Goal: Task Accomplishment & Management: Complete application form

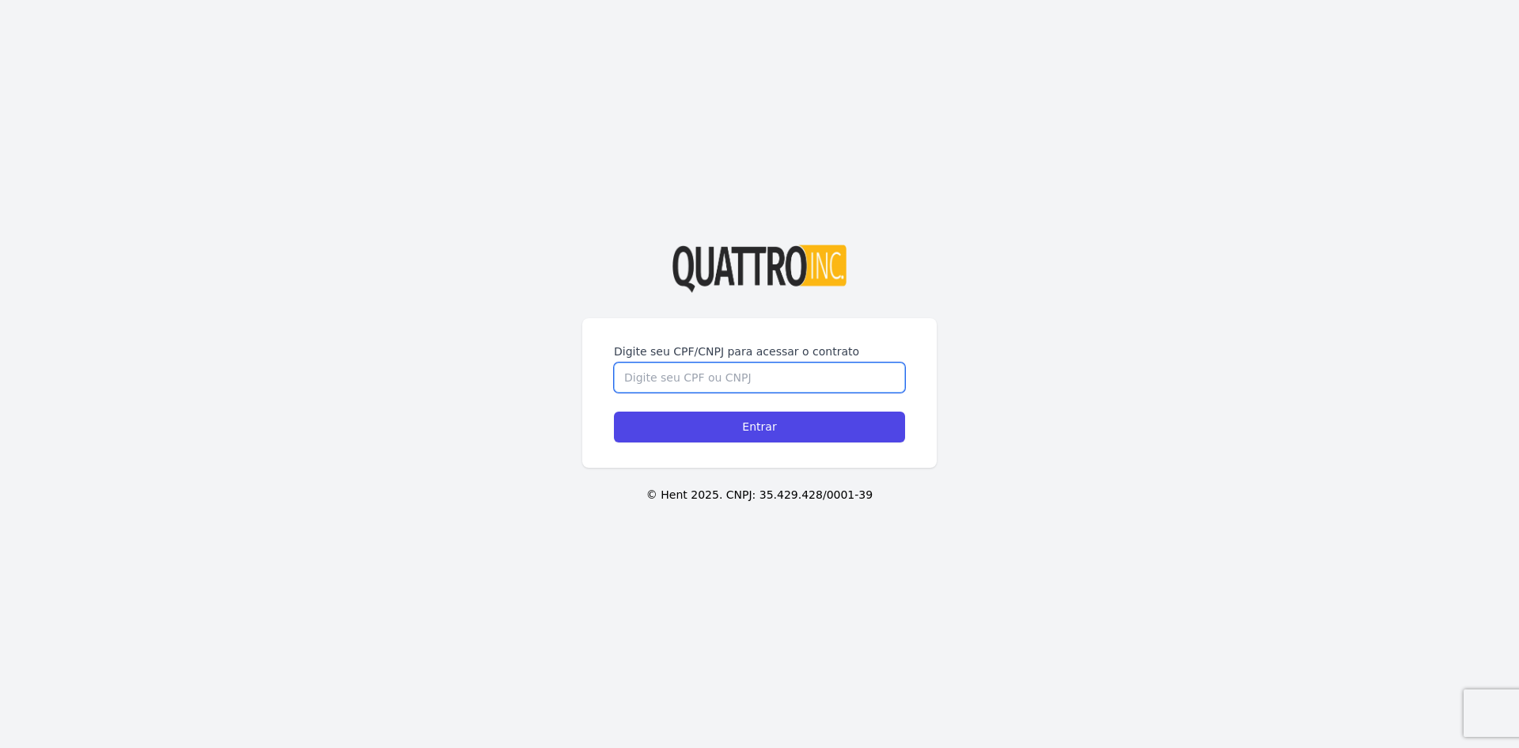
click at [798, 381] on input "Digite seu CPF/CNPJ para acessar o contrato" at bounding box center [759, 377] width 291 height 30
type input "43745147839"
click at [614, 411] on input "Entrar" at bounding box center [759, 426] width 291 height 31
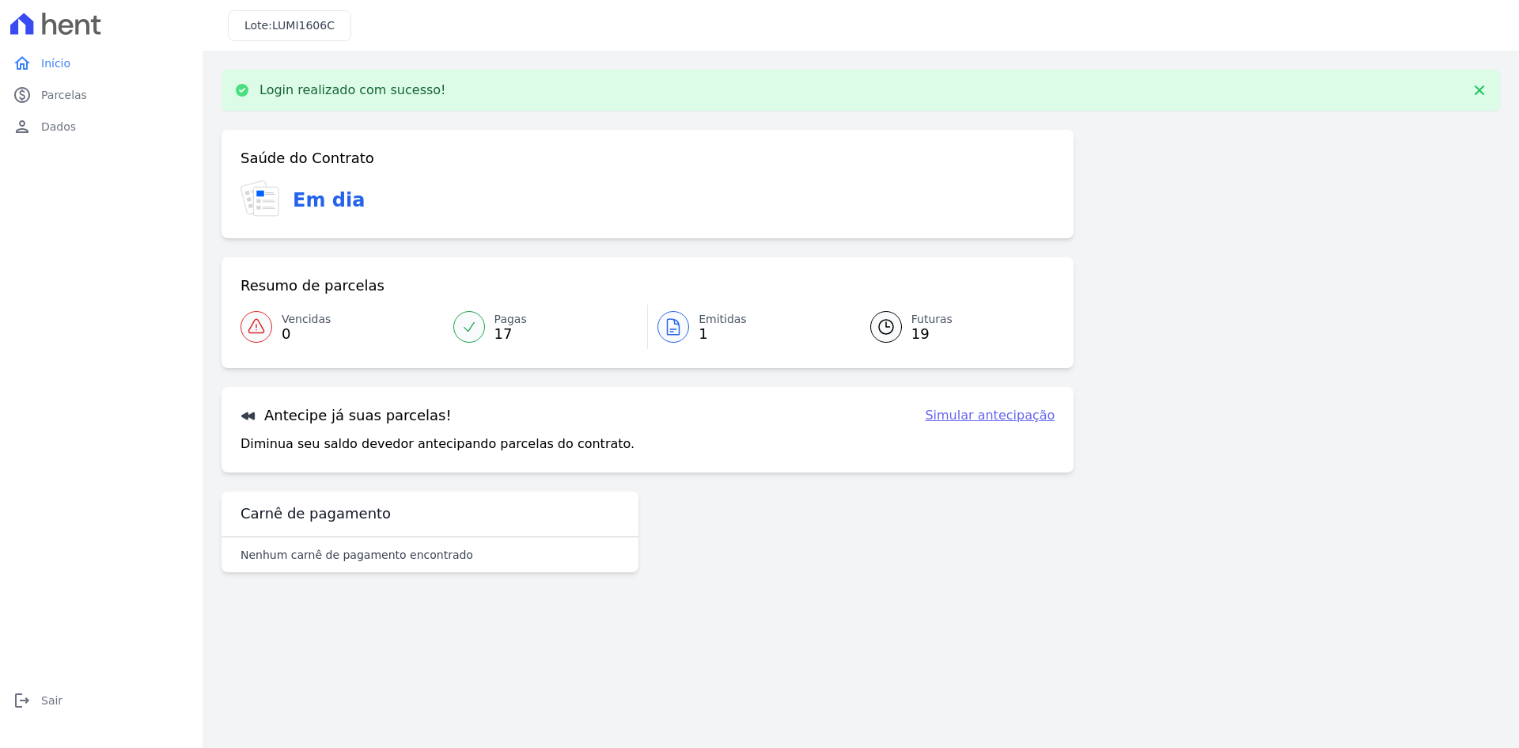
click at [905, 329] on link "Futuras 19" at bounding box center [953, 327] width 204 height 44
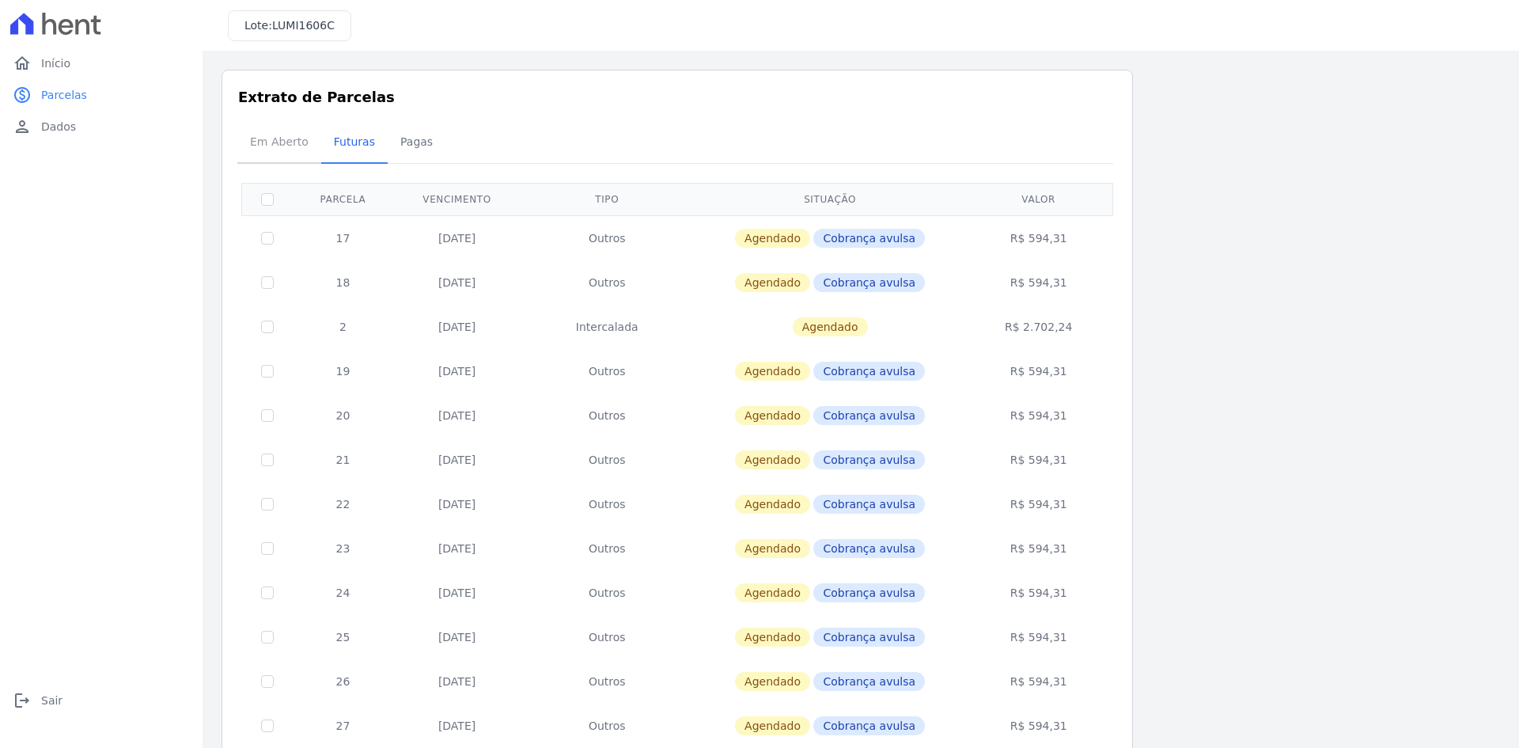
click at [279, 148] on span "Em Aberto" at bounding box center [280, 142] width 78 height 32
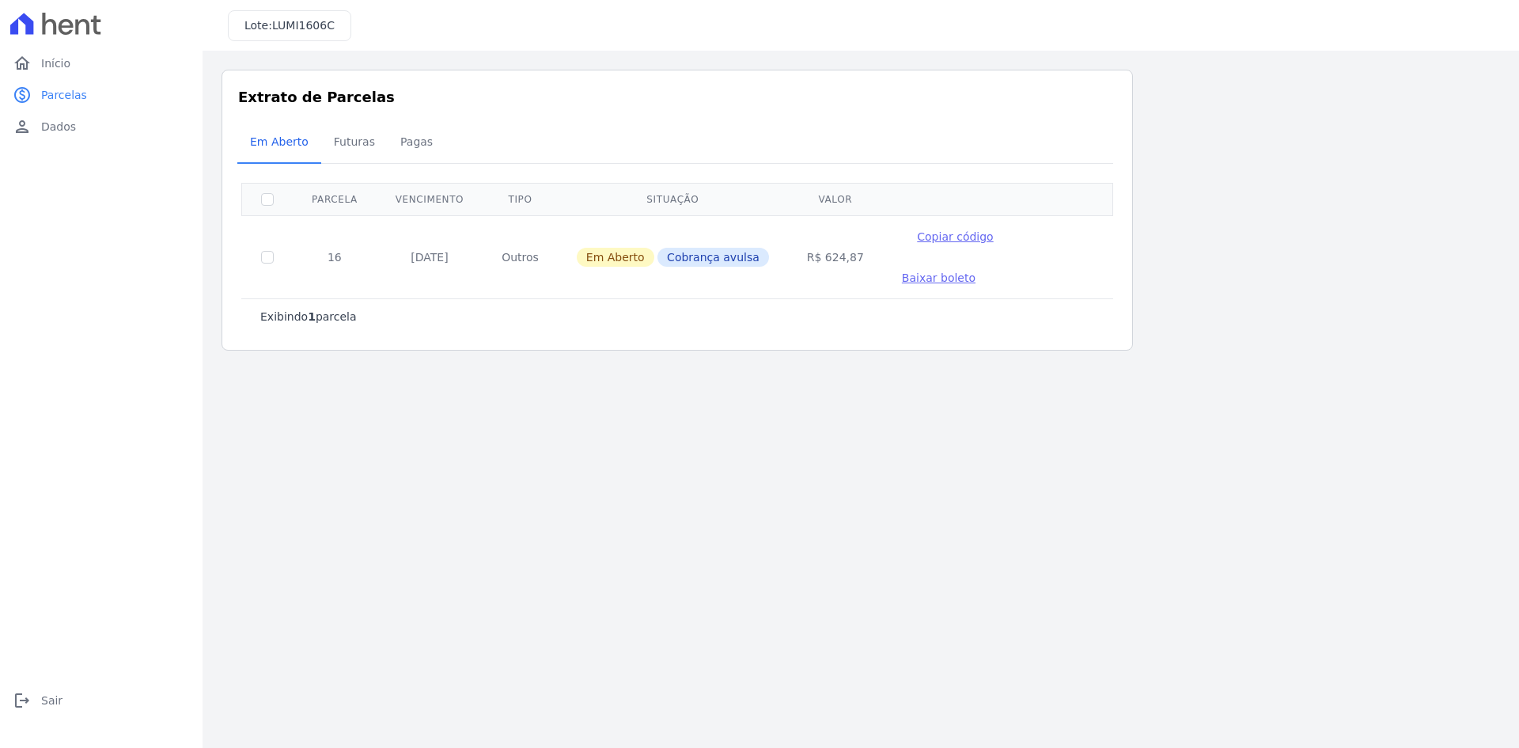
drag, startPoint x: 831, startPoint y: 239, endPoint x: 798, endPoint y: 242, distance: 32.6
click at [798, 242] on td "R$ 624,87" at bounding box center [835, 256] width 95 height 83
click at [813, 242] on td "R$ 624,87" at bounding box center [835, 256] width 95 height 83
drag, startPoint x: 802, startPoint y: 237, endPoint x: 839, endPoint y: 241, distance: 36.5
click at [839, 241] on td "R$ 624,87" at bounding box center [835, 256] width 95 height 83
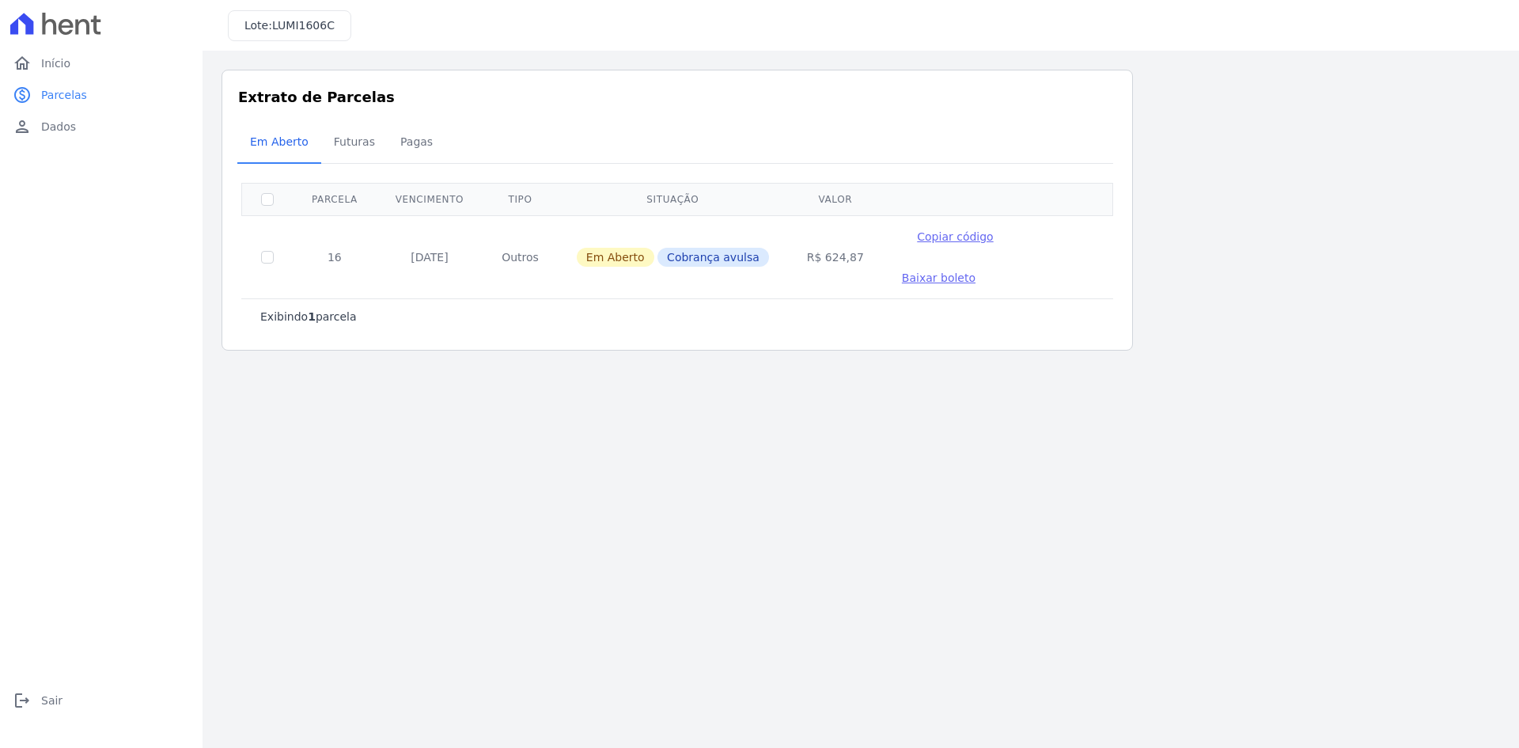
click at [816, 241] on td "R$ 624,87" at bounding box center [835, 256] width 95 height 83
drag, startPoint x: 798, startPoint y: 235, endPoint x: 834, endPoint y: 237, distance: 36.5
click at [834, 237] on td "R$ 624,87" at bounding box center [835, 256] width 95 height 83
click at [809, 240] on td "R$ 624,87" at bounding box center [835, 256] width 95 height 83
click at [355, 139] on span "Futuras" at bounding box center [354, 142] width 60 height 32
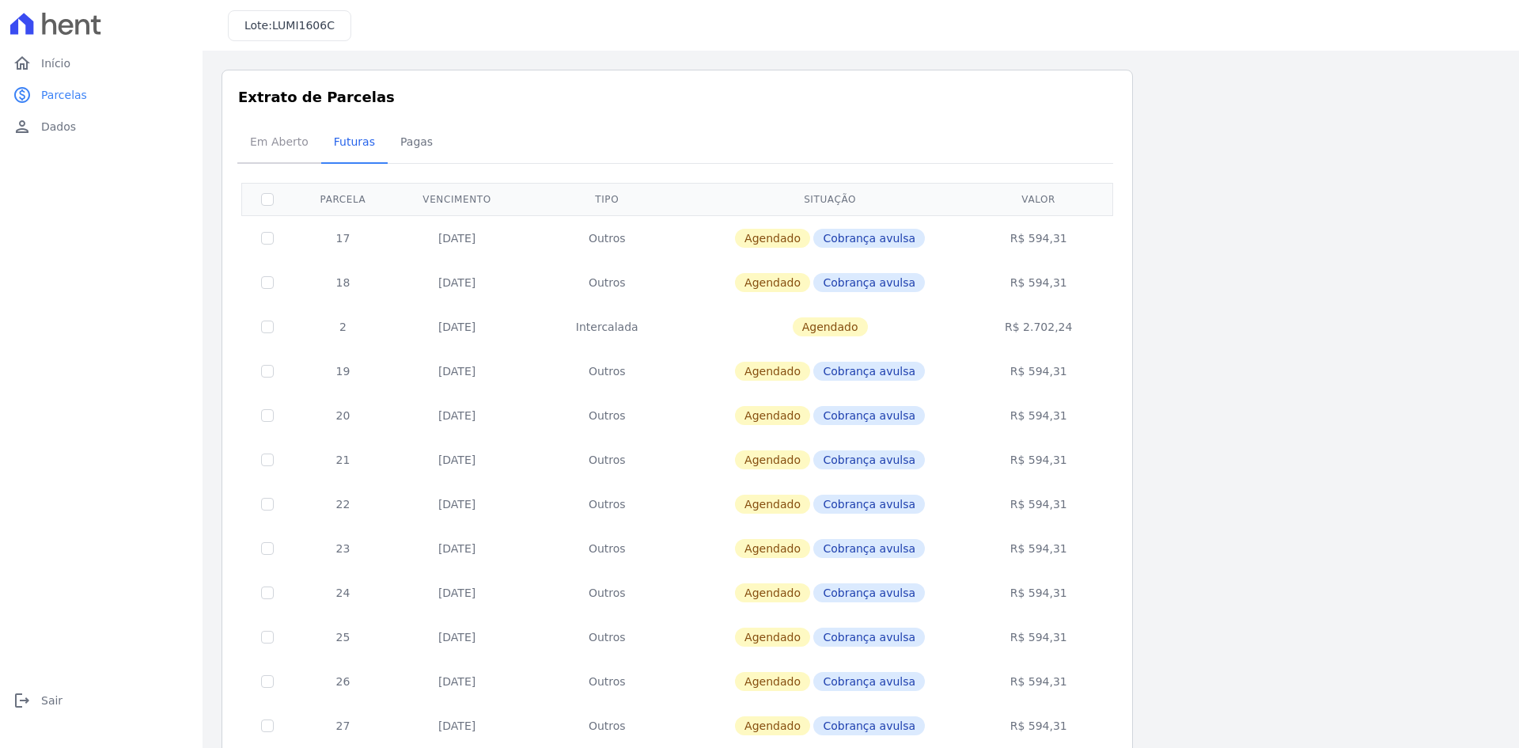
click at [290, 150] on span "Em Aberto" at bounding box center [280, 142] width 78 height 32
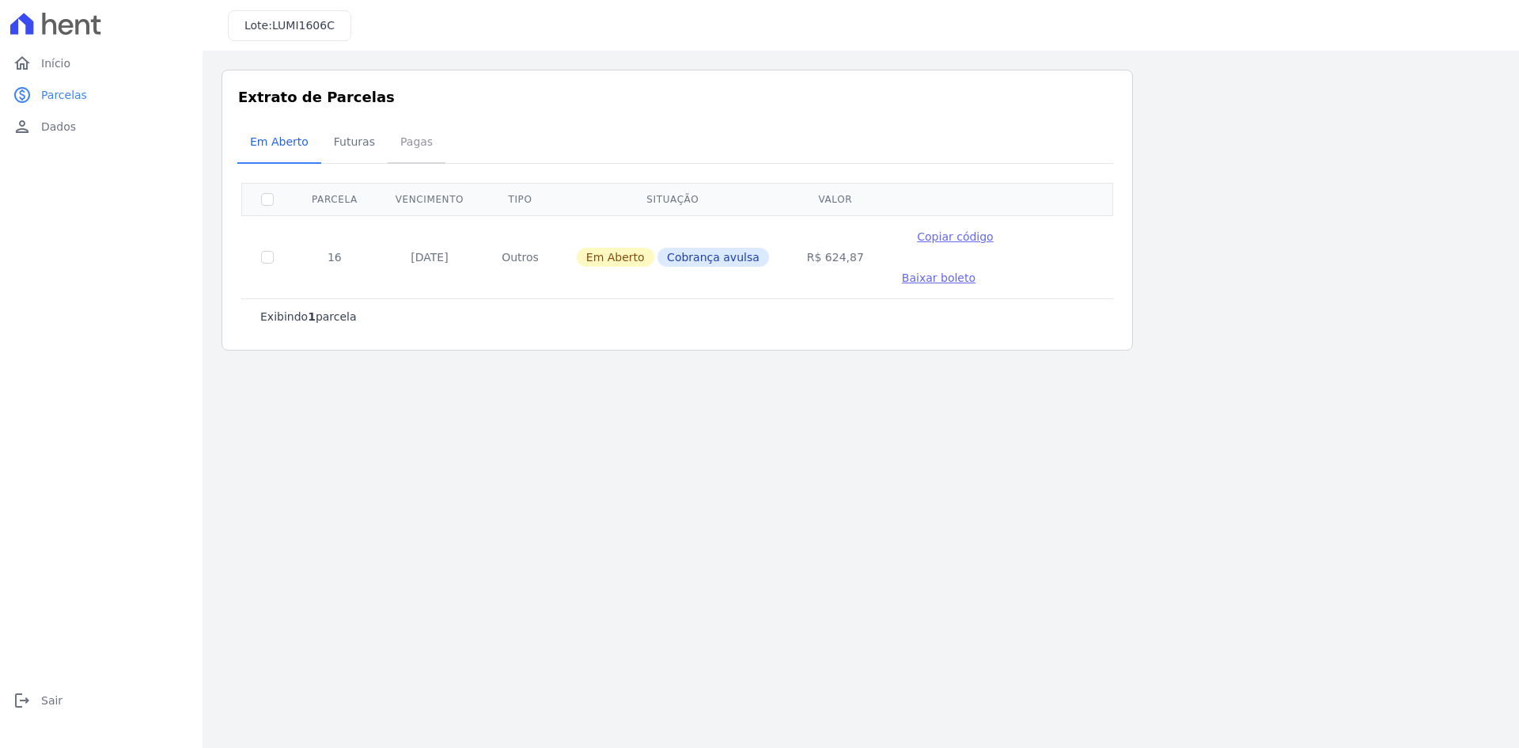
click at [395, 145] on span "Pagas" at bounding box center [416, 142] width 51 height 32
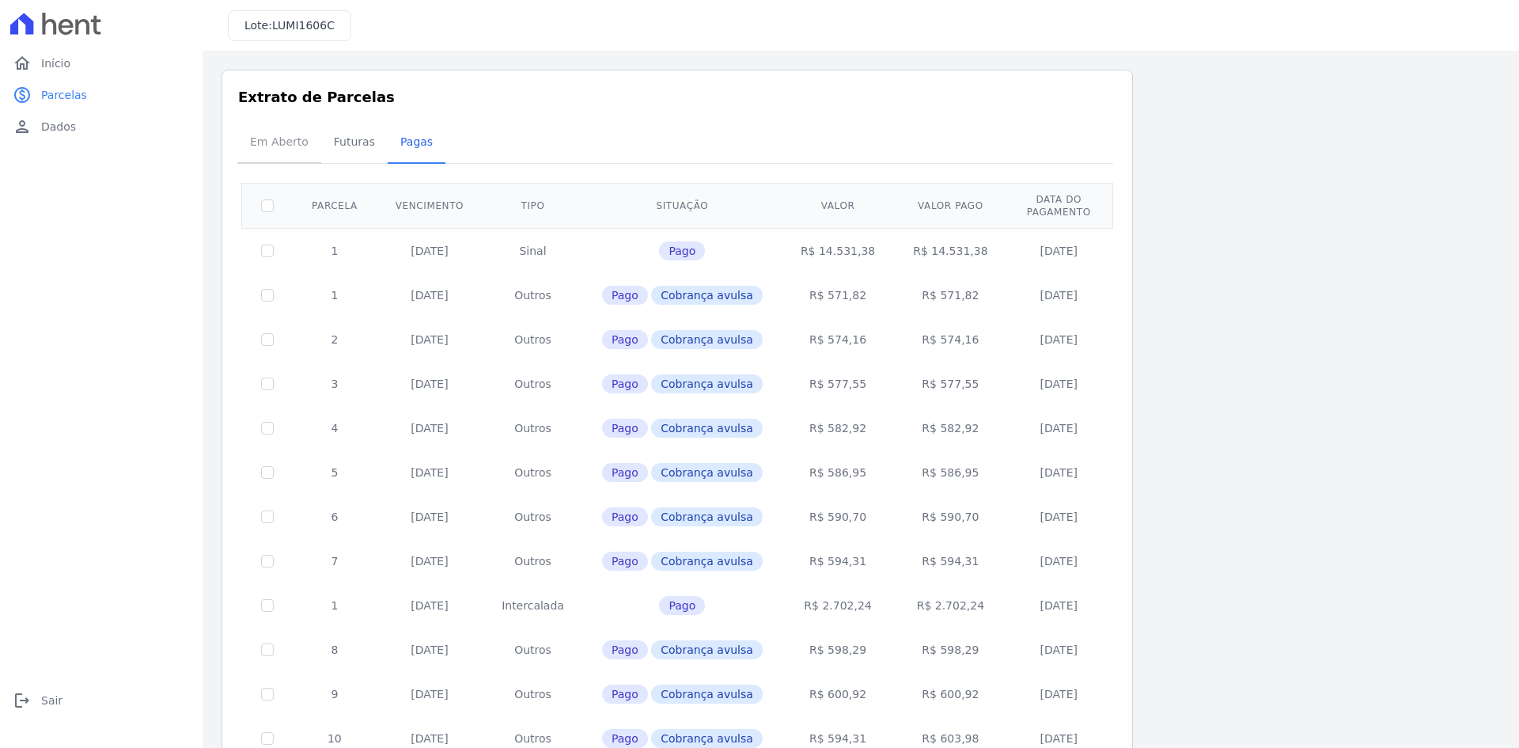
click at [278, 142] on span "Em Aberto" at bounding box center [280, 142] width 78 height 32
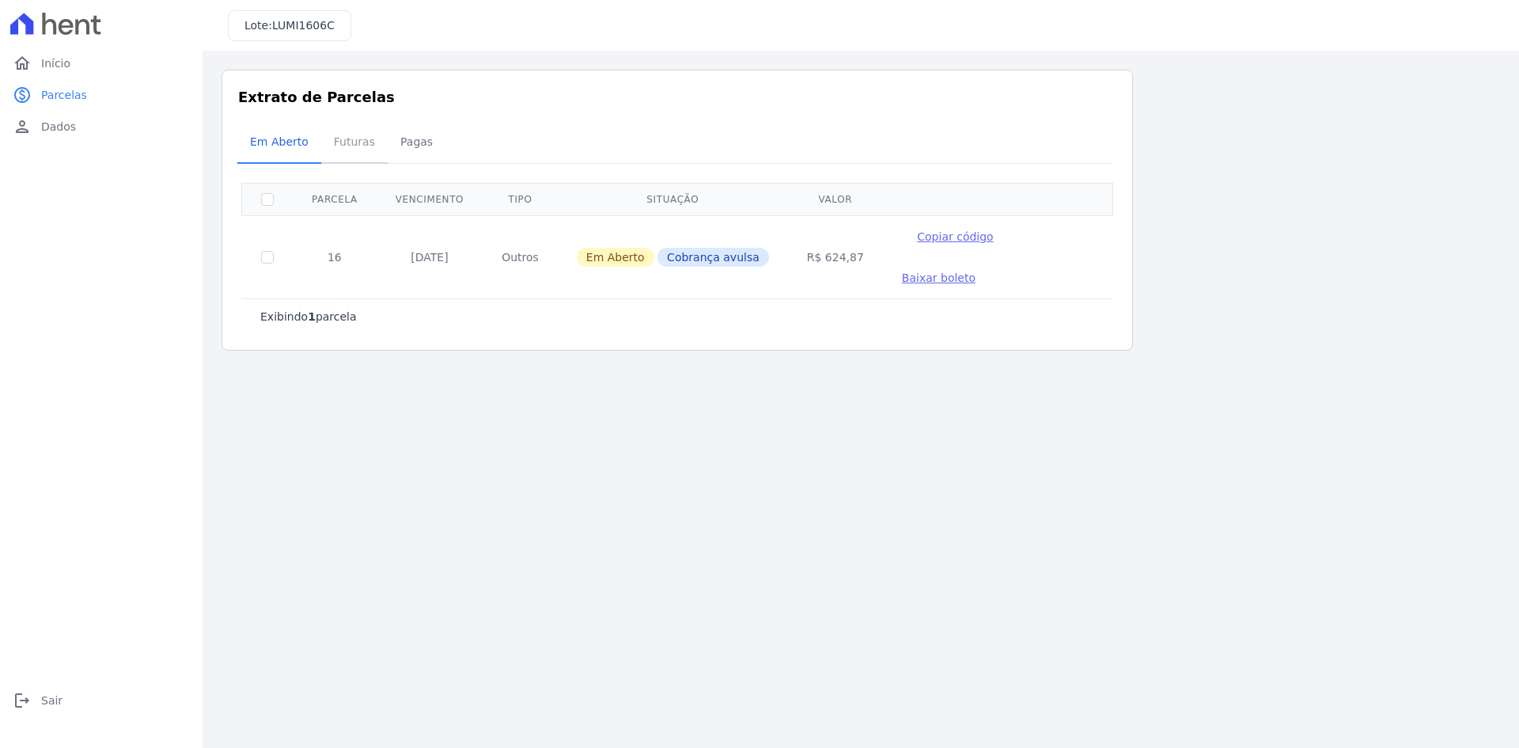
click at [354, 146] on span "Futuras" at bounding box center [354, 142] width 60 height 32
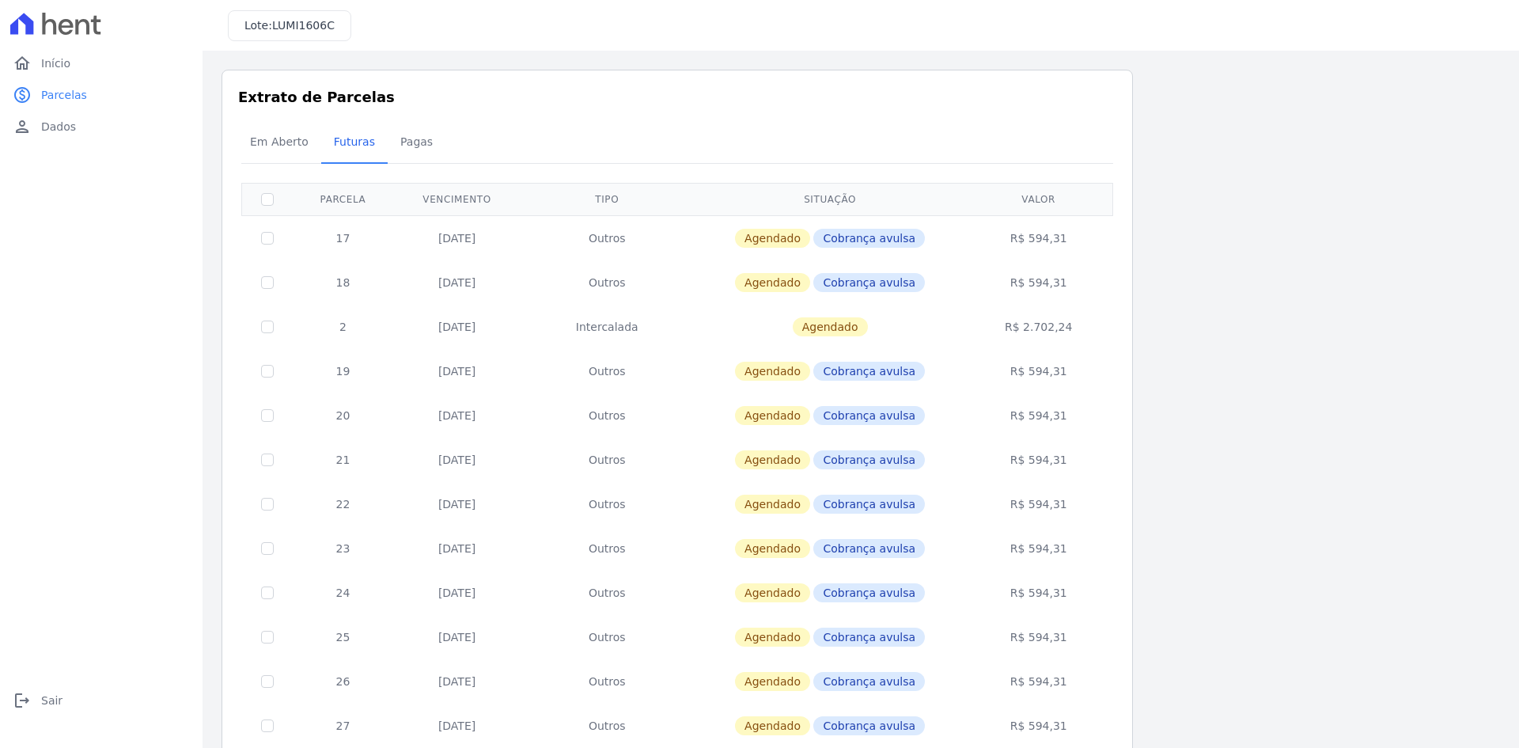
drag, startPoint x: 1016, startPoint y: 237, endPoint x: 1079, endPoint y: 241, distance: 62.7
click at [1079, 241] on td "R$ 594,31" at bounding box center [1039, 237] width 144 height 45
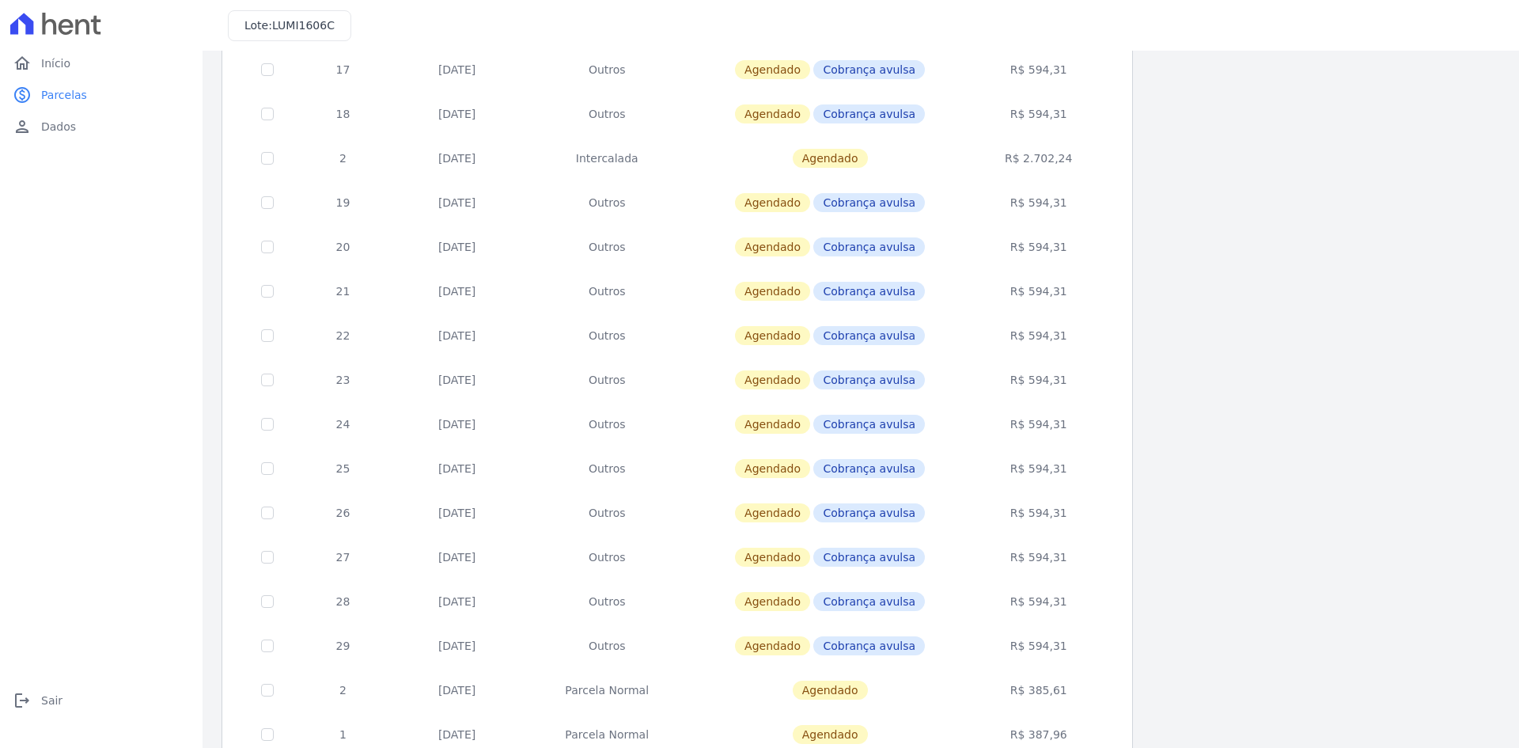
scroll to position [175, 0]
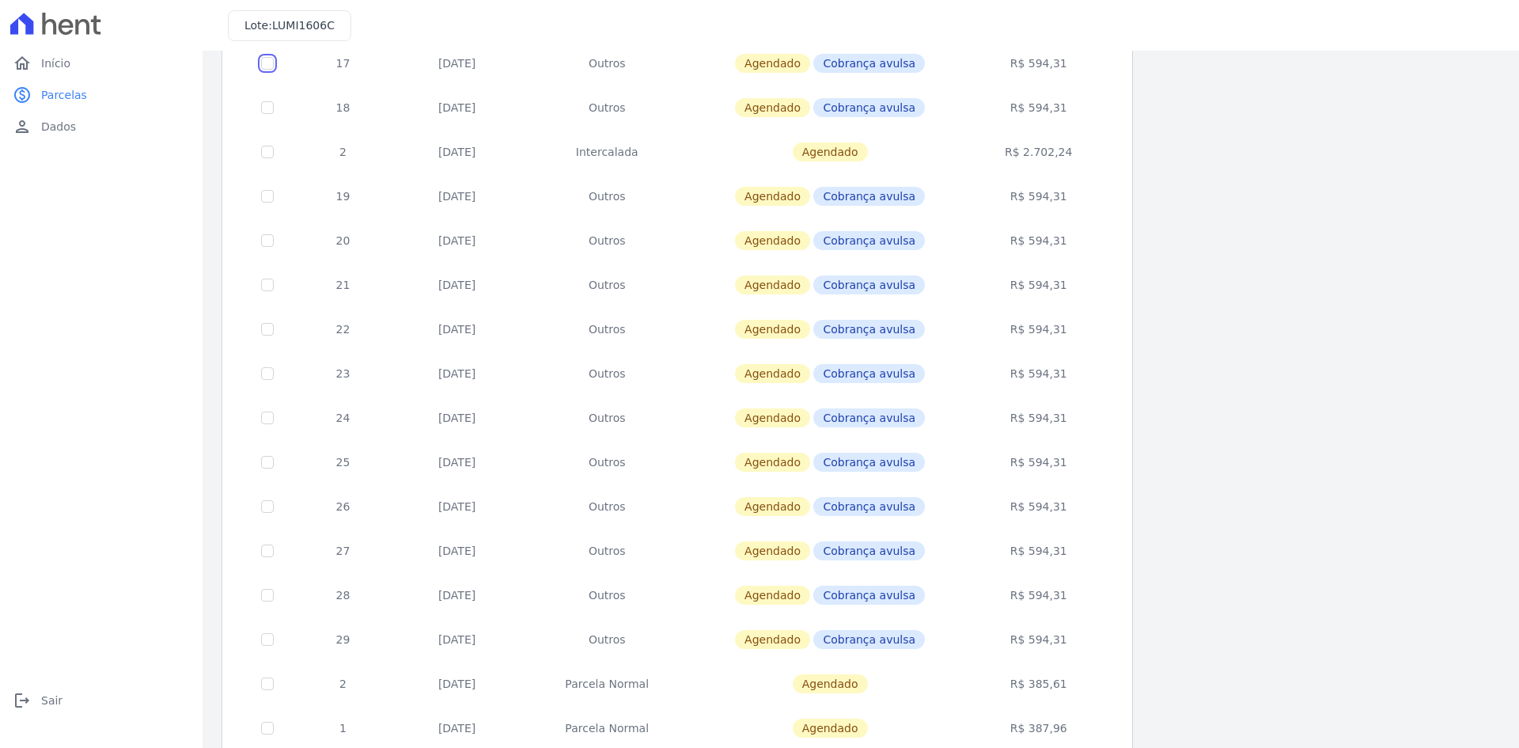
click at [268, 62] on input "checkbox" at bounding box center [267, 63] width 13 height 13
checkbox input "true"
click at [269, 70] on input "checkbox" at bounding box center [267, 63] width 13 height 13
checkbox input "true"
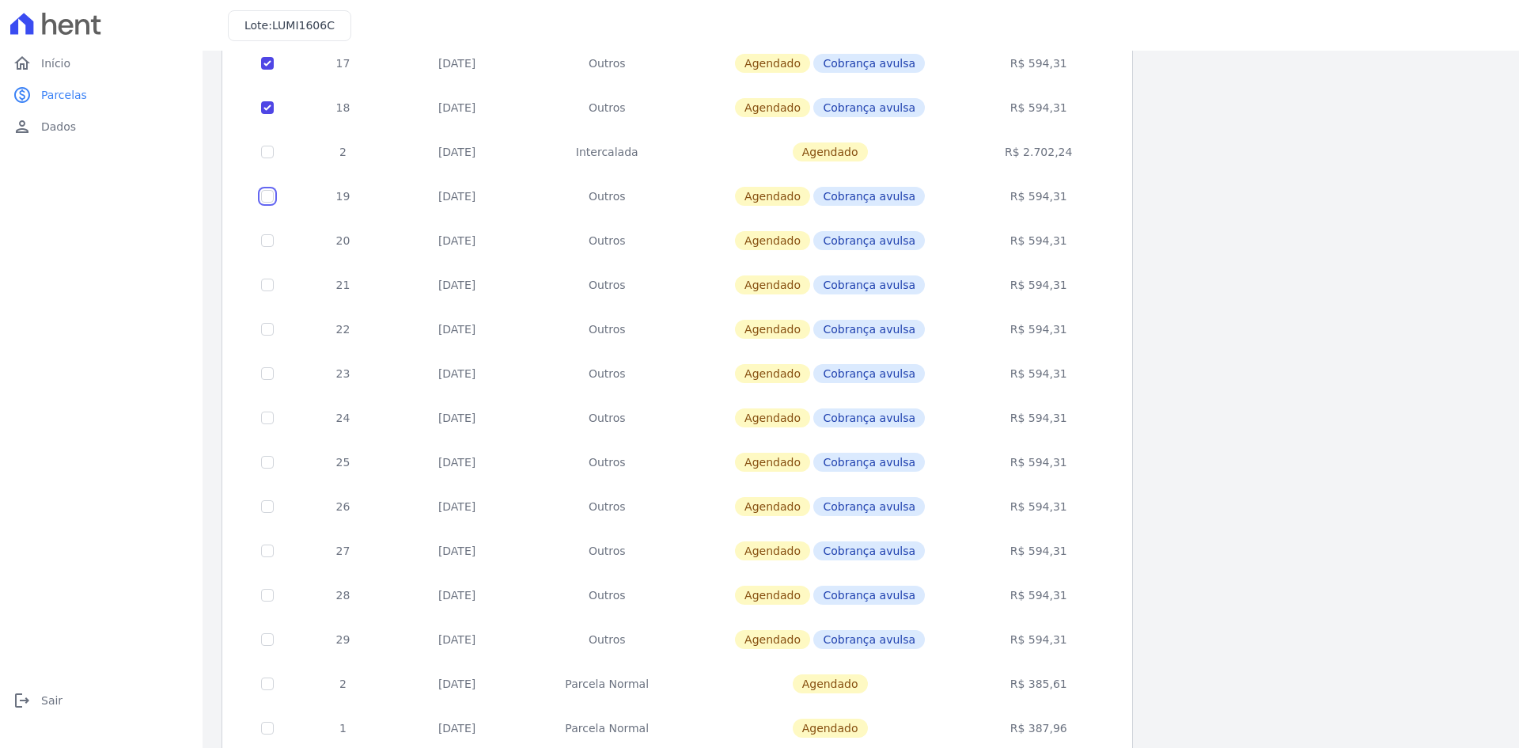
click at [264, 70] on input "checkbox" at bounding box center [267, 63] width 13 height 13
checkbox input "true"
click at [269, 70] on input "checkbox" at bounding box center [267, 63] width 13 height 13
checkbox input "true"
drag, startPoint x: 263, startPoint y: 284, endPoint x: 264, endPoint y: 294, distance: 9.5
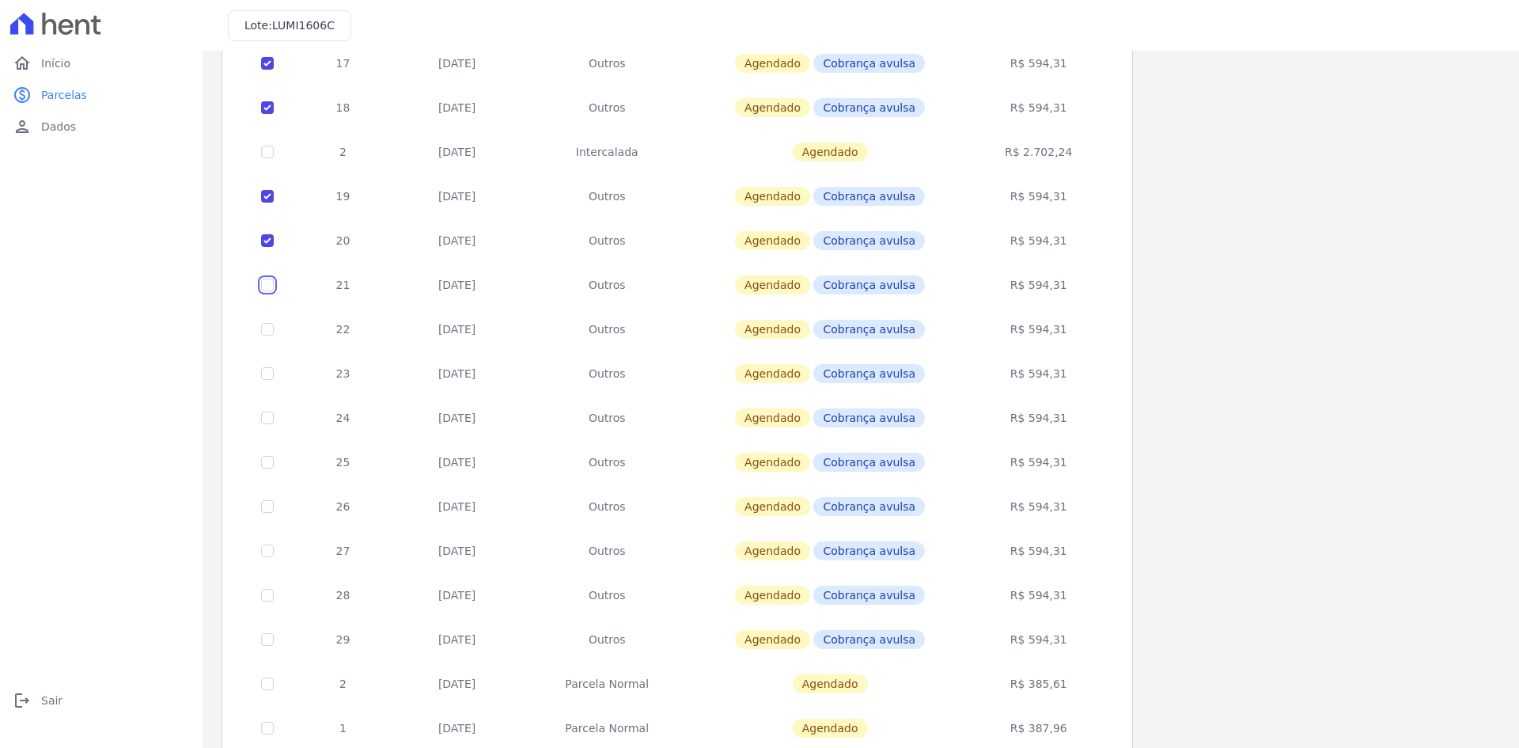
click at [263, 70] on input "checkbox" at bounding box center [267, 63] width 13 height 13
checkbox input "true"
click at [267, 70] on input "checkbox" at bounding box center [267, 63] width 13 height 13
checkbox input "true"
click at [268, 380] on td at bounding box center [267, 373] width 51 height 44
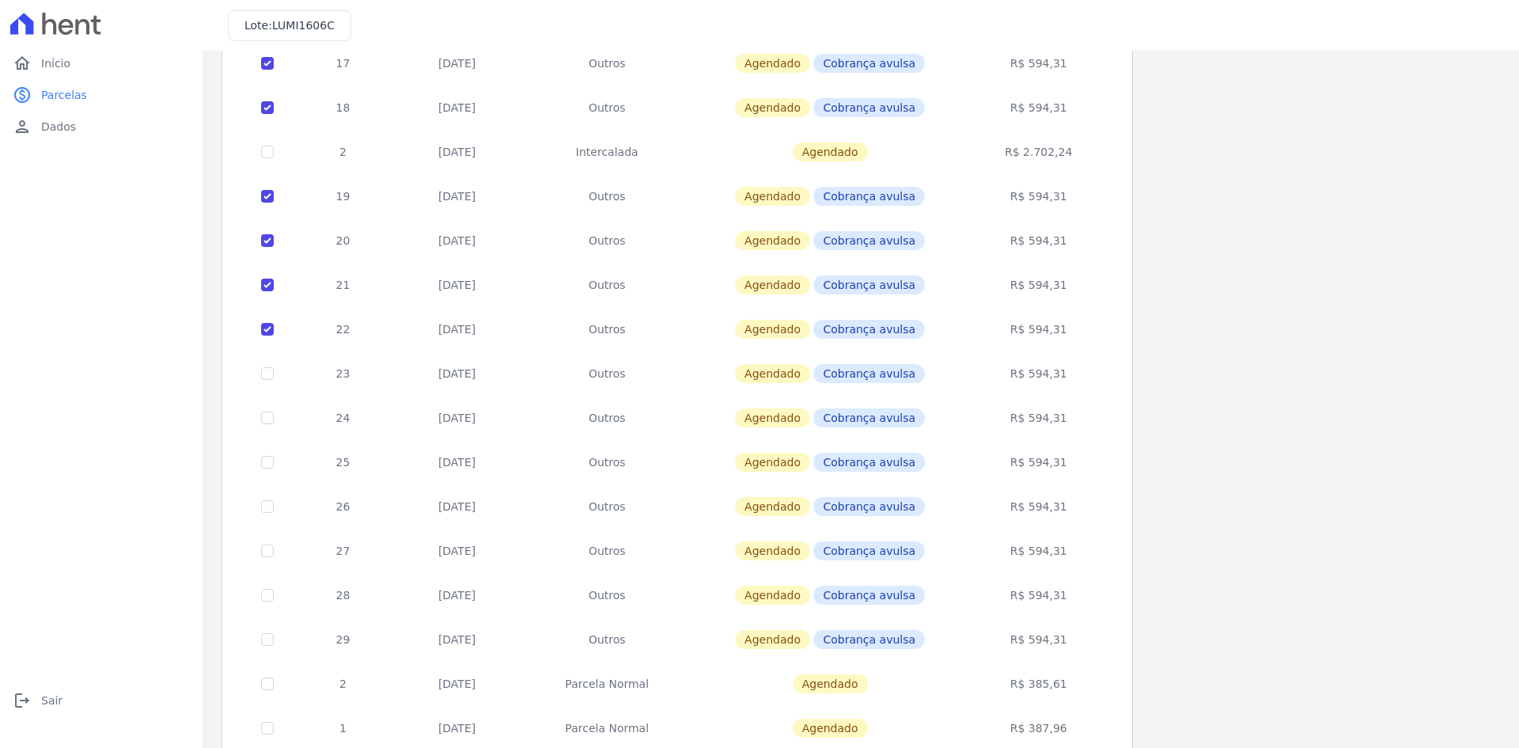
click at [275, 421] on td at bounding box center [267, 418] width 51 height 44
click at [270, 70] on input "checkbox" at bounding box center [267, 63] width 13 height 13
checkbox input "true"
click at [265, 70] on input "checkbox" at bounding box center [267, 63] width 13 height 13
checkbox input "true"
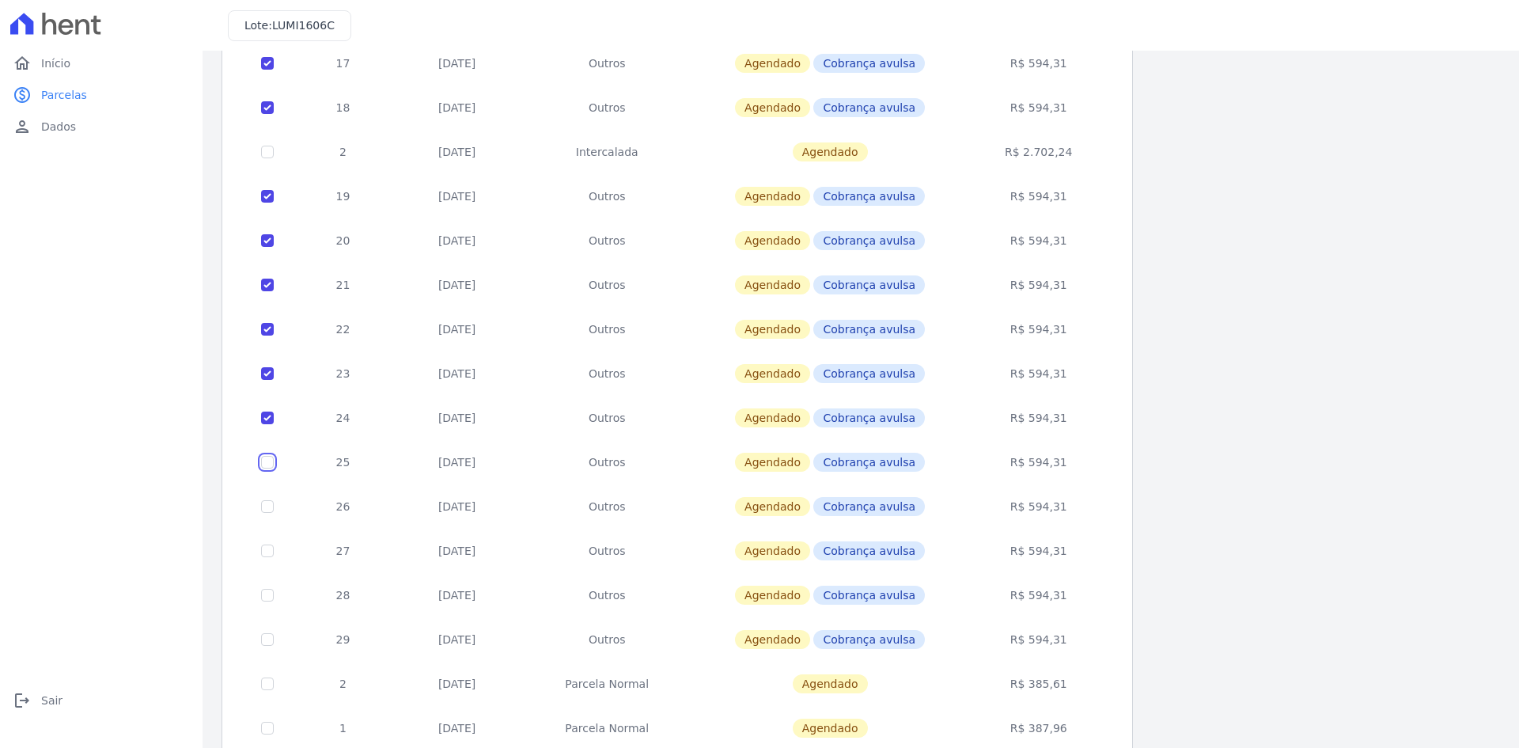
drag, startPoint x: 265, startPoint y: 461, endPoint x: 267, endPoint y: 482, distance: 21.4
click at [266, 70] on input "checkbox" at bounding box center [267, 63] width 13 height 13
checkbox input "true"
click at [264, 70] on input "checkbox" at bounding box center [267, 63] width 13 height 13
checkbox input "true"
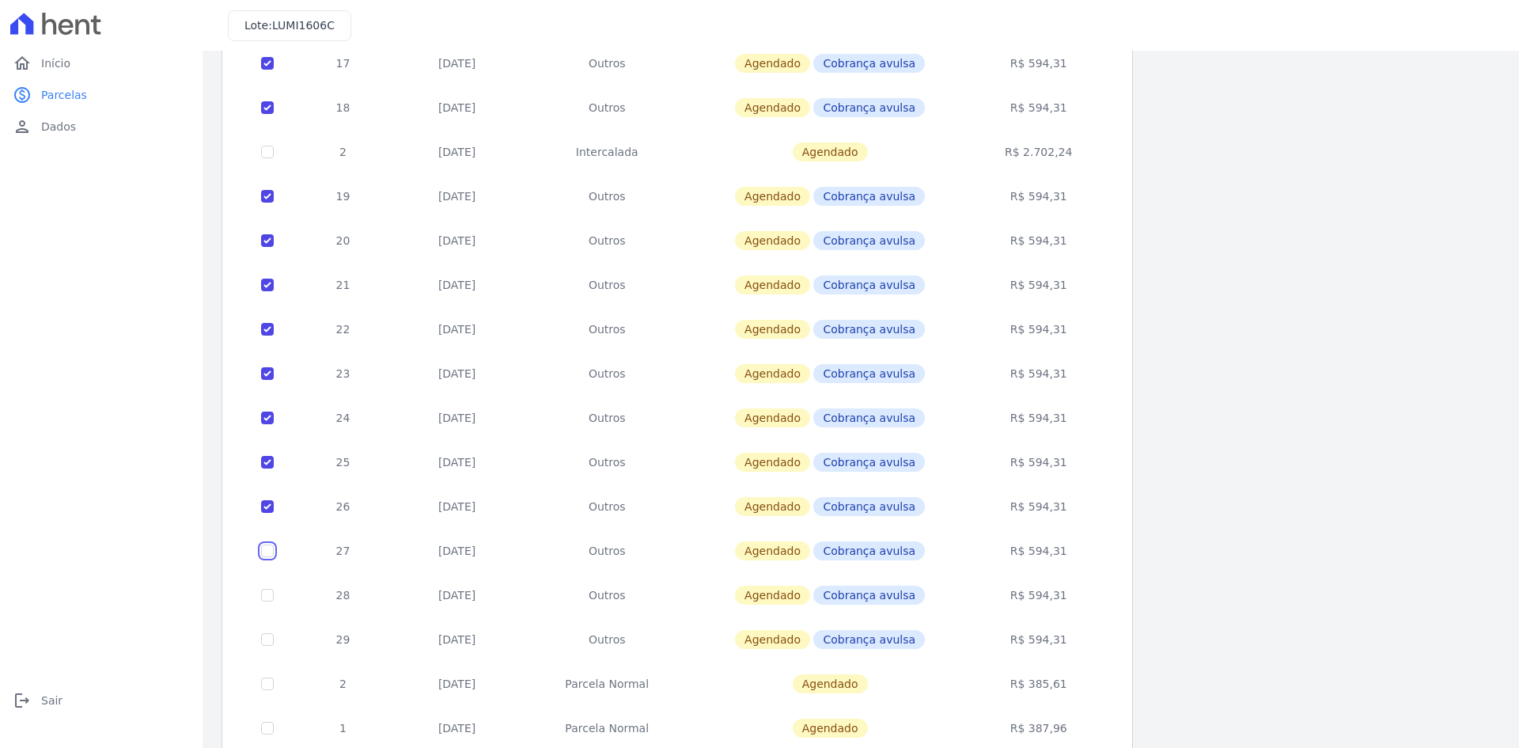
click at [269, 70] on input "checkbox" at bounding box center [267, 63] width 13 height 13
checkbox input "true"
click at [264, 70] on input "checkbox" at bounding box center [267, 63] width 13 height 13
checkbox input "true"
click at [266, 70] on input "checkbox" at bounding box center [267, 63] width 13 height 13
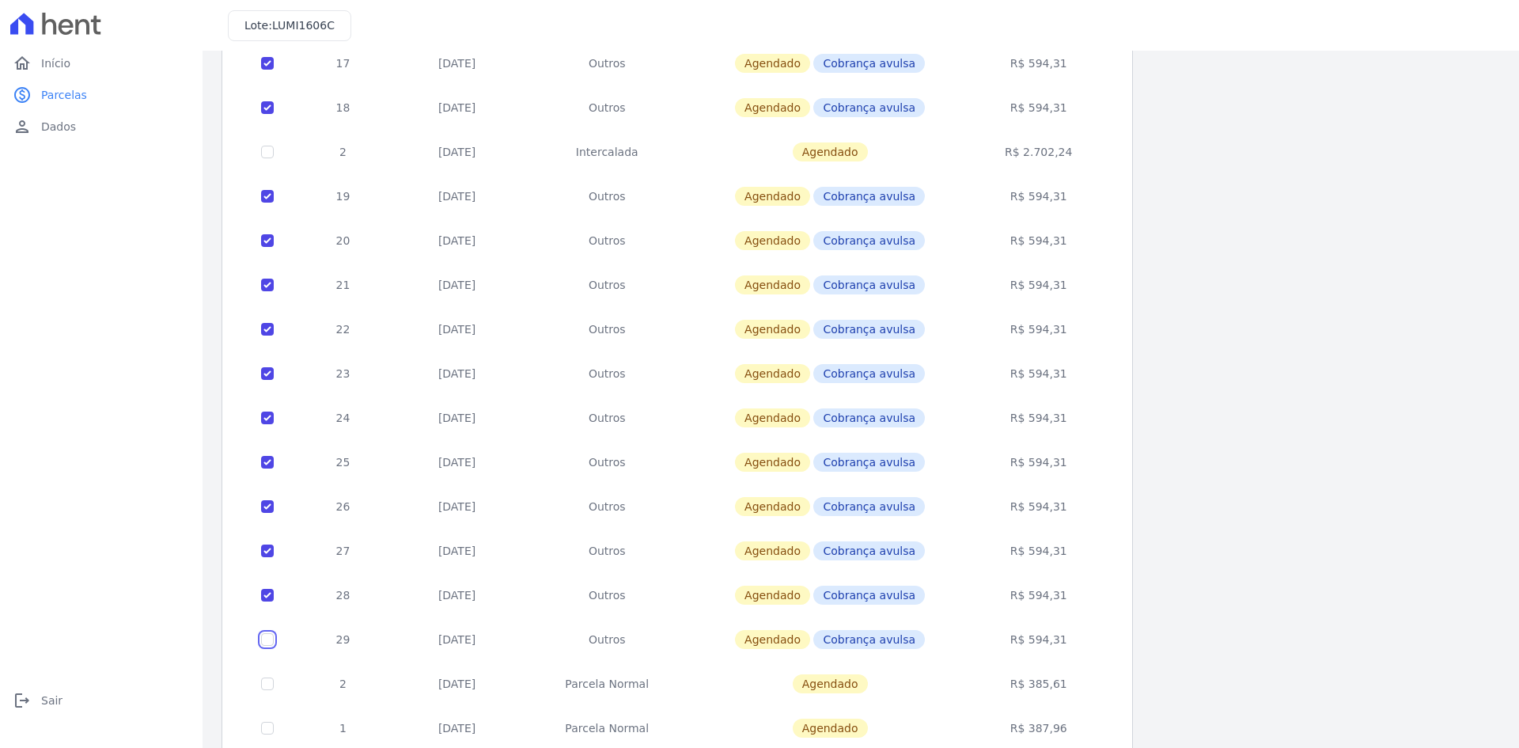
checkbox input "true"
click at [267, 70] on input "checkbox" at bounding box center [267, 63] width 13 height 13
checkbox input "true"
click at [267, 70] on input "checkbox" at bounding box center [267, 63] width 13 height 13
checkbox input "true"
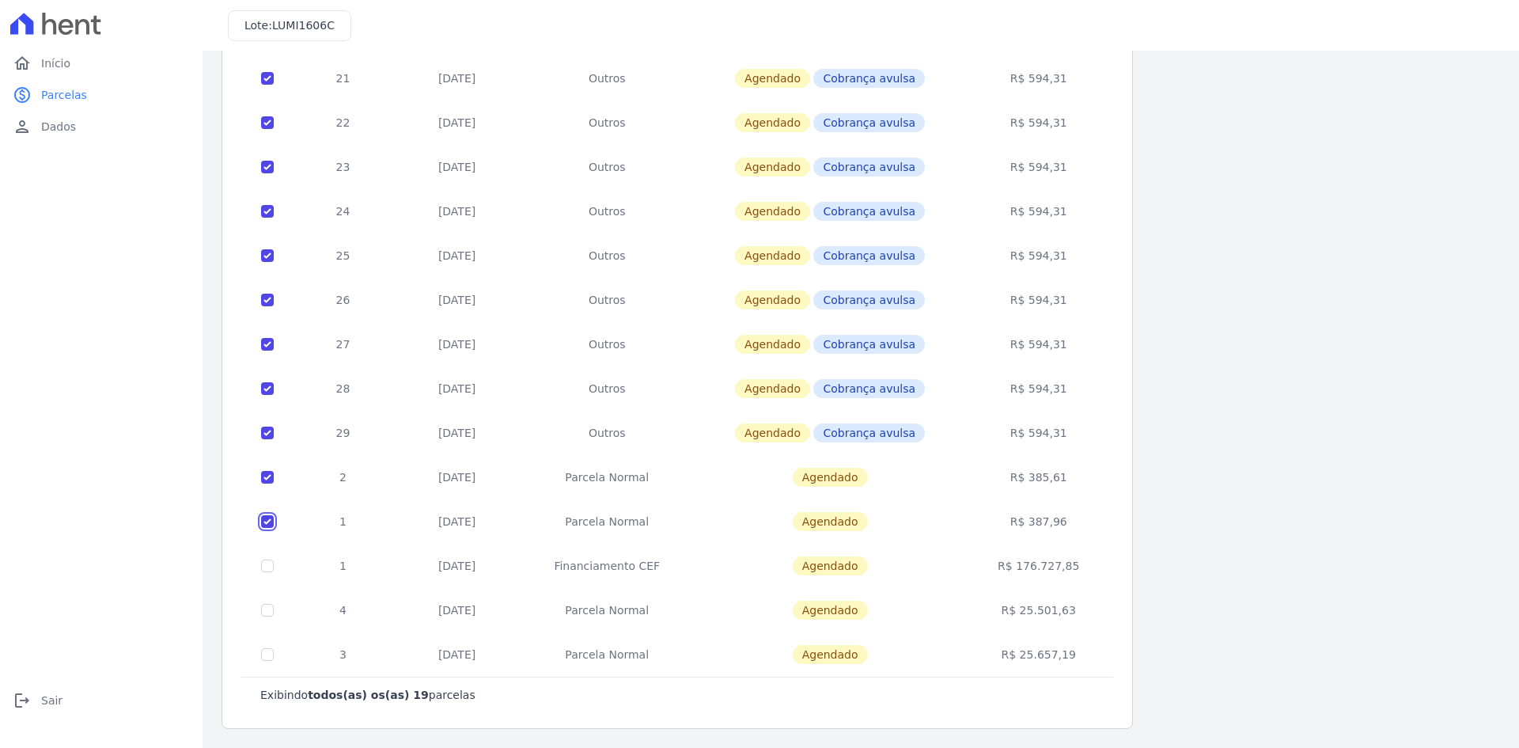
scroll to position [302, 0]
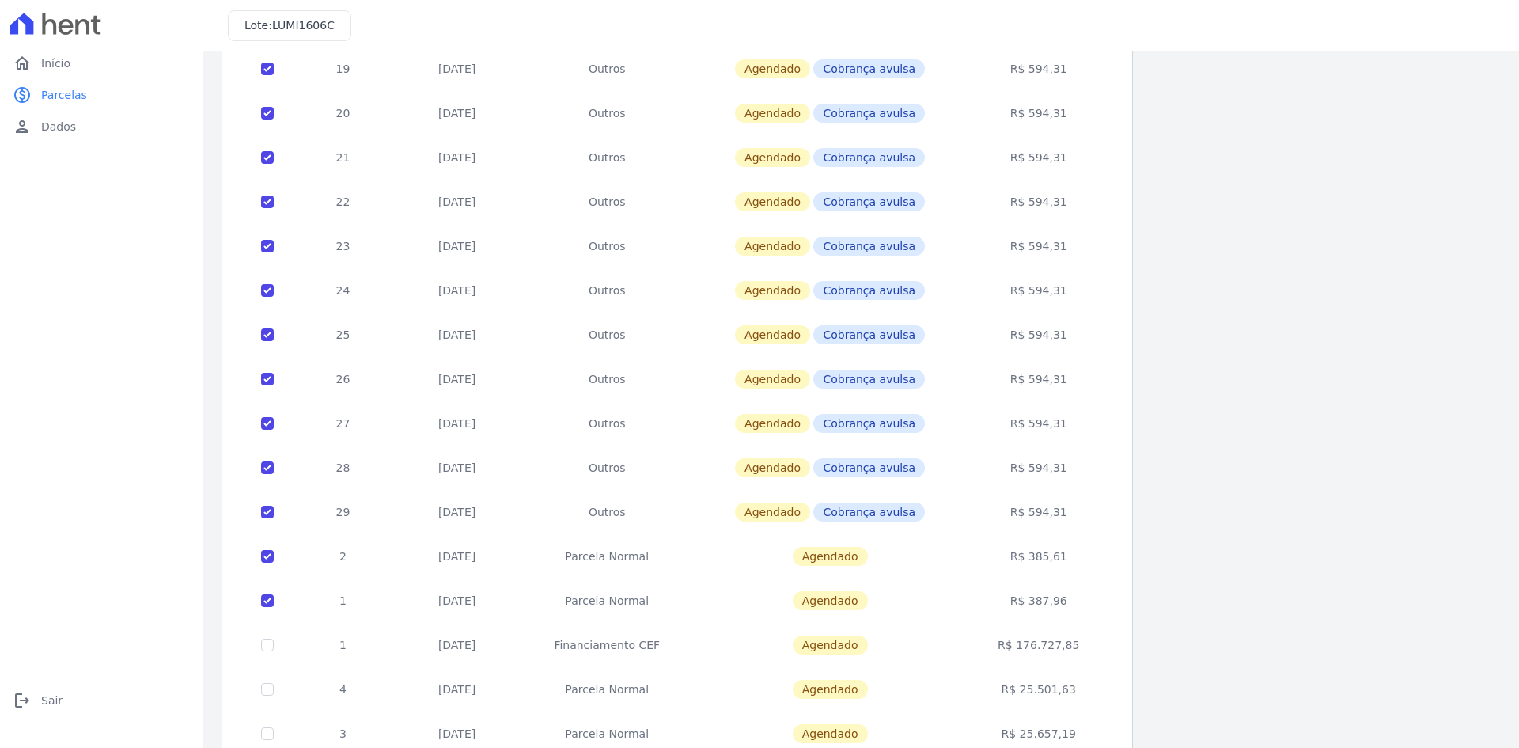
click at [259, 521] on td at bounding box center [267, 512] width 51 height 44
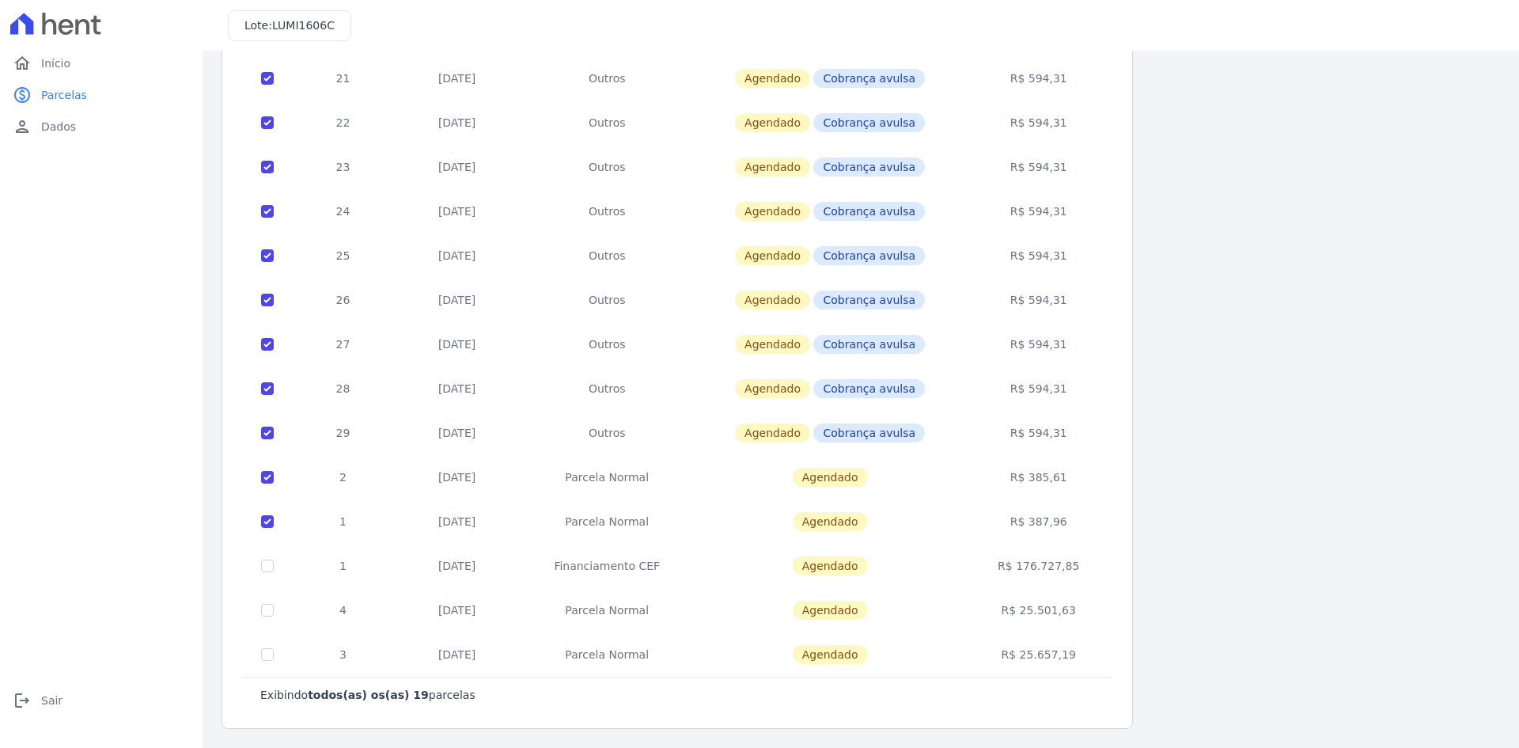
drag, startPoint x: 434, startPoint y: 478, endPoint x: 475, endPoint y: 529, distance: 65.9
click at [502, 482] on td "[DATE]" at bounding box center [456, 477] width 127 height 44
drag, startPoint x: 433, startPoint y: 521, endPoint x: 511, endPoint y: 518, distance: 78.4
click at [511, 518] on td "[DATE]" at bounding box center [456, 521] width 127 height 44
drag, startPoint x: 460, startPoint y: 469, endPoint x: 616, endPoint y: 533, distance: 168.2
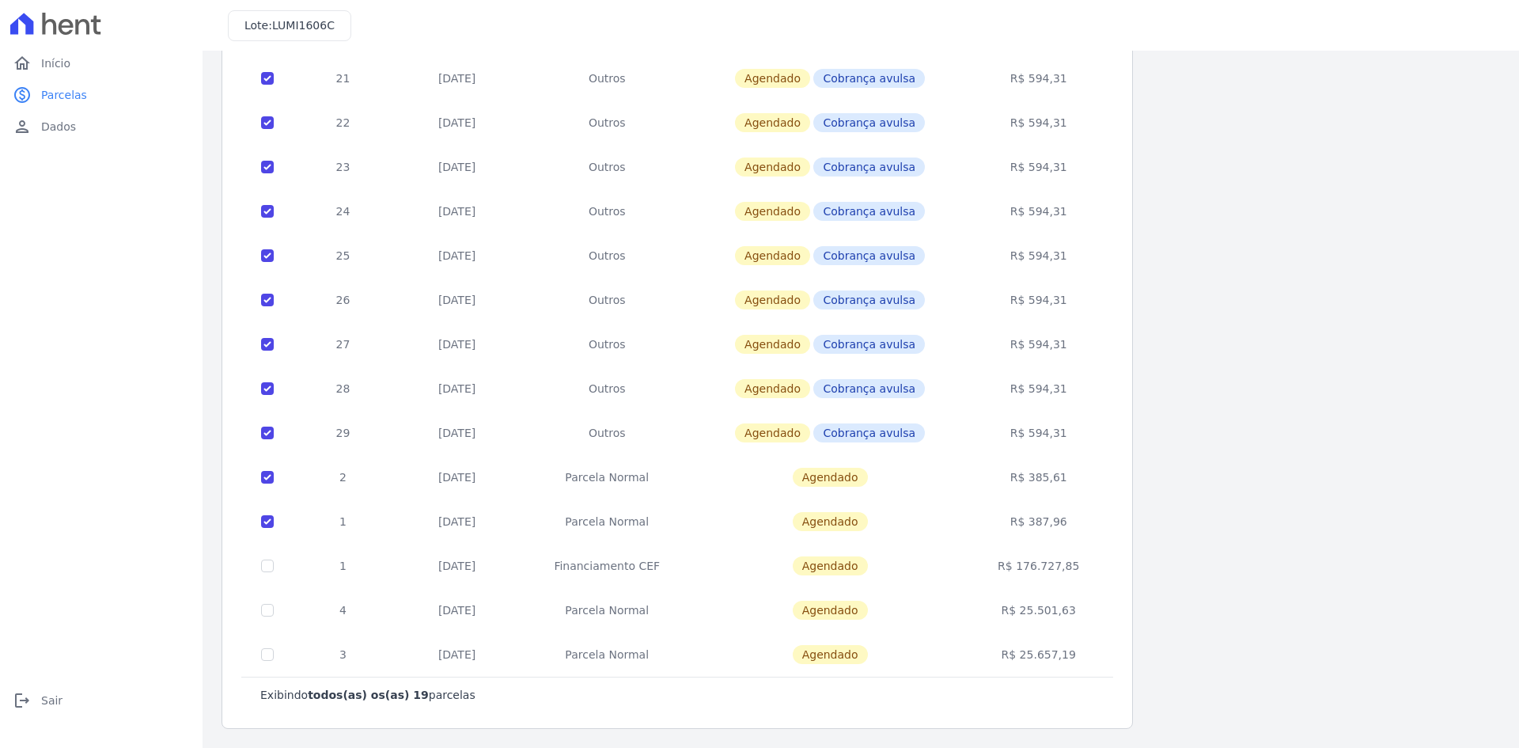
click at [616, 533] on tbody "17 [DATE] Outros [GEOGRAPHIC_DATA] Cobrança avulsa R$ 594,31 18 [DATE] Outros […" at bounding box center [677, 255] width 871 height 843
click at [653, 544] on td "Financiamento CEF" at bounding box center [607, 566] width 173 height 44
drag, startPoint x: 977, startPoint y: 567, endPoint x: 1095, endPoint y: 559, distance: 118.2
click at [1095, 559] on td "R$ 176.727,85" at bounding box center [1039, 566] width 144 height 44
drag, startPoint x: 1081, startPoint y: 652, endPoint x: 932, endPoint y: 651, distance: 148.8
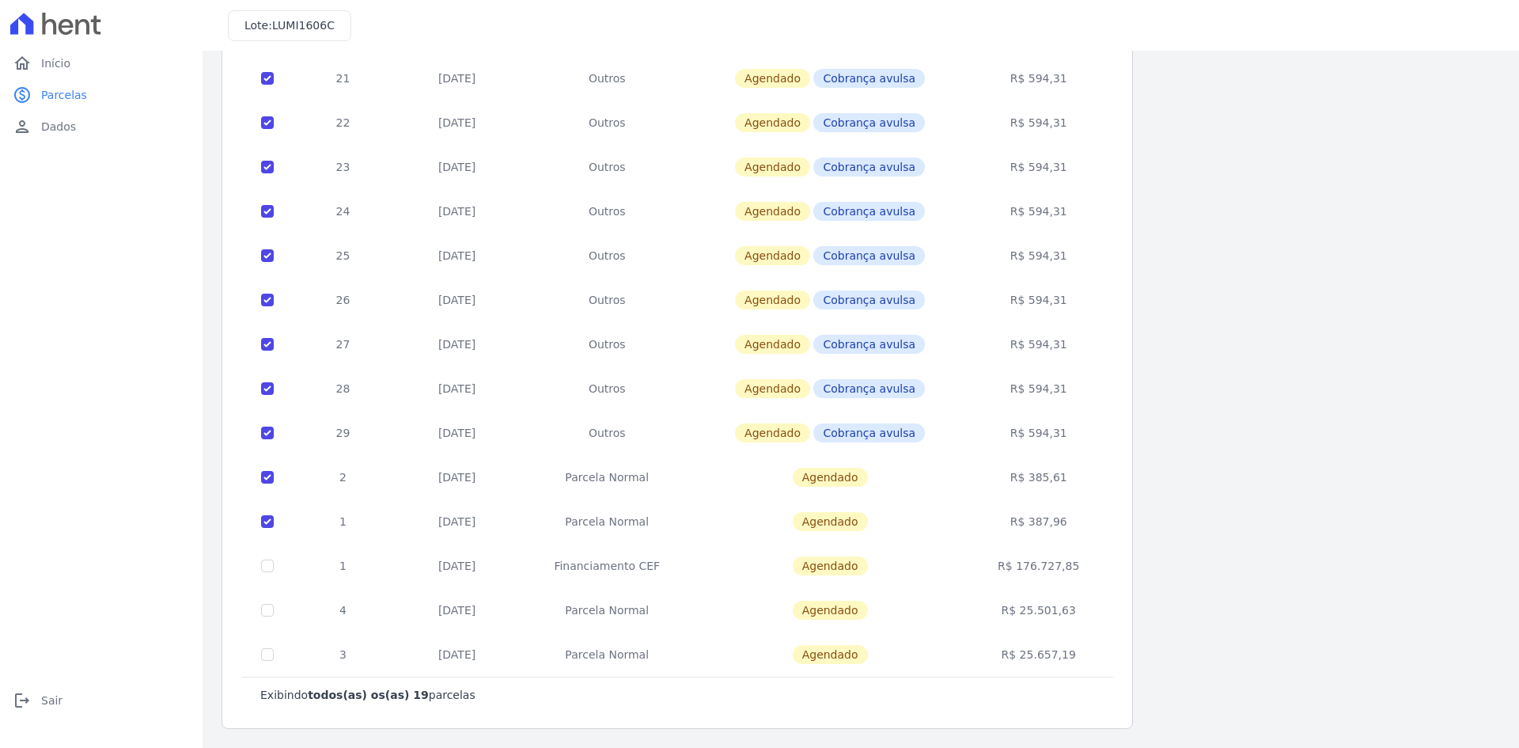
click at [932, 651] on tr "3 [DATE] [GEOGRAPHIC_DATA] [GEOGRAPHIC_DATA] R$ 25.657,19" at bounding box center [677, 654] width 871 height 44
drag, startPoint x: 1008, startPoint y: 606, endPoint x: 873, endPoint y: 621, distance: 136.1
click at [873, 621] on tr "4 [DATE] [GEOGRAPHIC_DATA] [GEOGRAPHIC_DATA] R$ 25.501,63" at bounding box center [677, 610] width 871 height 44
click at [1094, 613] on td "R$ 25.501,63" at bounding box center [1039, 610] width 144 height 44
drag, startPoint x: 1094, startPoint y: 613, endPoint x: 933, endPoint y: 613, distance: 161.4
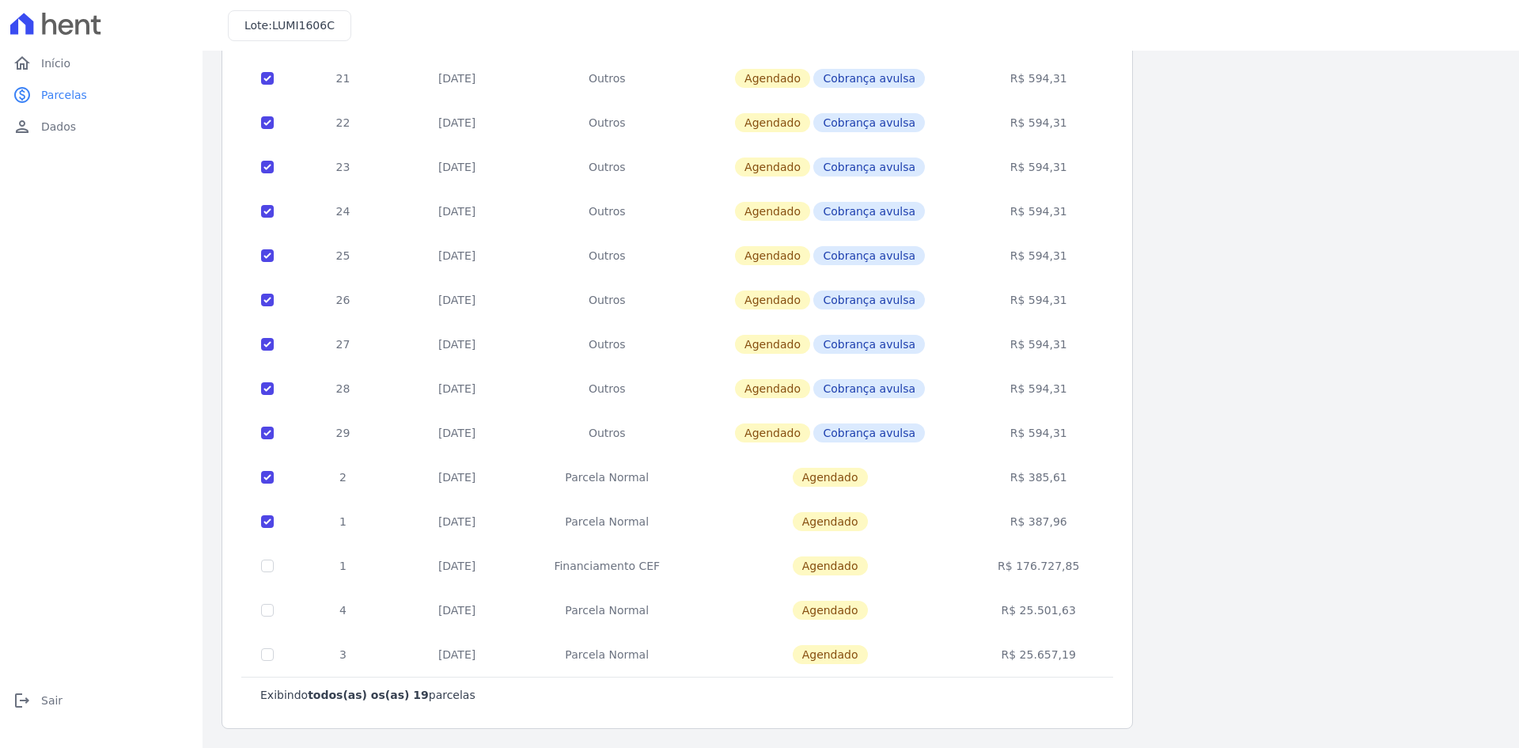
click at [933, 613] on tr "4 [DATE] [GEOGRAPHIC_DATA] [GEOGRAPHIC_DATA] R$ 25.501,63" at bounding box center [677, 610] width 871 height 44
drag, startPoint x: 1067, startPoint y: 649, endPoint x: 804, endPoint y: 664, distance: 263.9
click at [791, 665] on tr "3 [DATE] [GEOGRAPHIC_DATA] [GEOGRAPHIC_DATA] R$ 25.657,19" at bounding box center [677, 654] width 871 height 44
click at [1116, 595] on div "15 selecionada(s) Exibindo todos(as) os(as) 19 parcelas [GEOGRAPHIC_DATA] Venci…" at bounding box center [677, 251] width 878 height 942
drag, startPoint x: 1096, startPoint y: 578, endPoint x: 795, endPoint y: 598, distance: 301.4
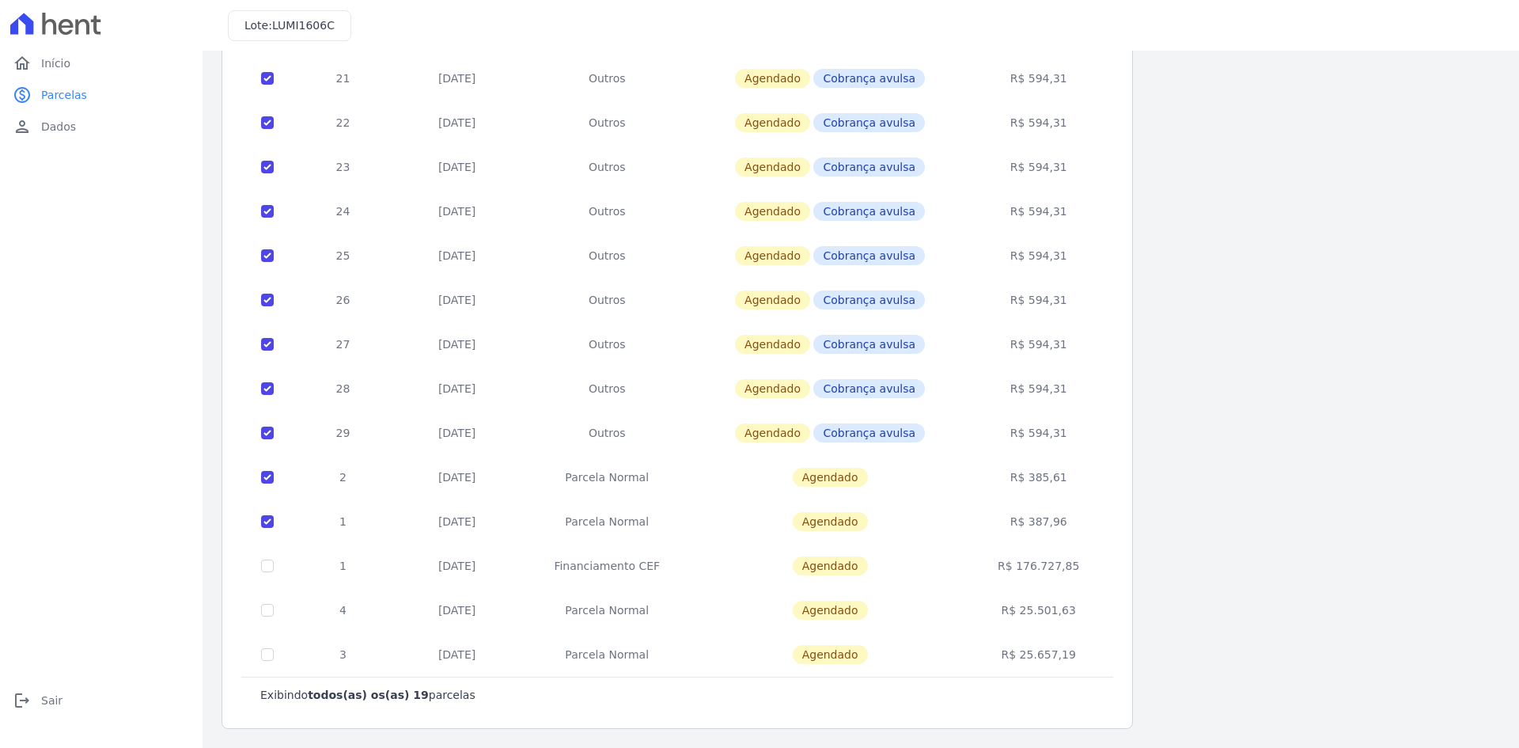
click at [795, 598] on tbody "17 [DATE] Outros [GEOGRAPHIC_DATA] Cobrança avulsa R$ 594,31 18 [DATE] Outros […" at bounding box center [677, 255] width 871 height 843
click at [1075, 493] on td "R$ 385,61" at bounding box center [1039, 477] width 144 height 44
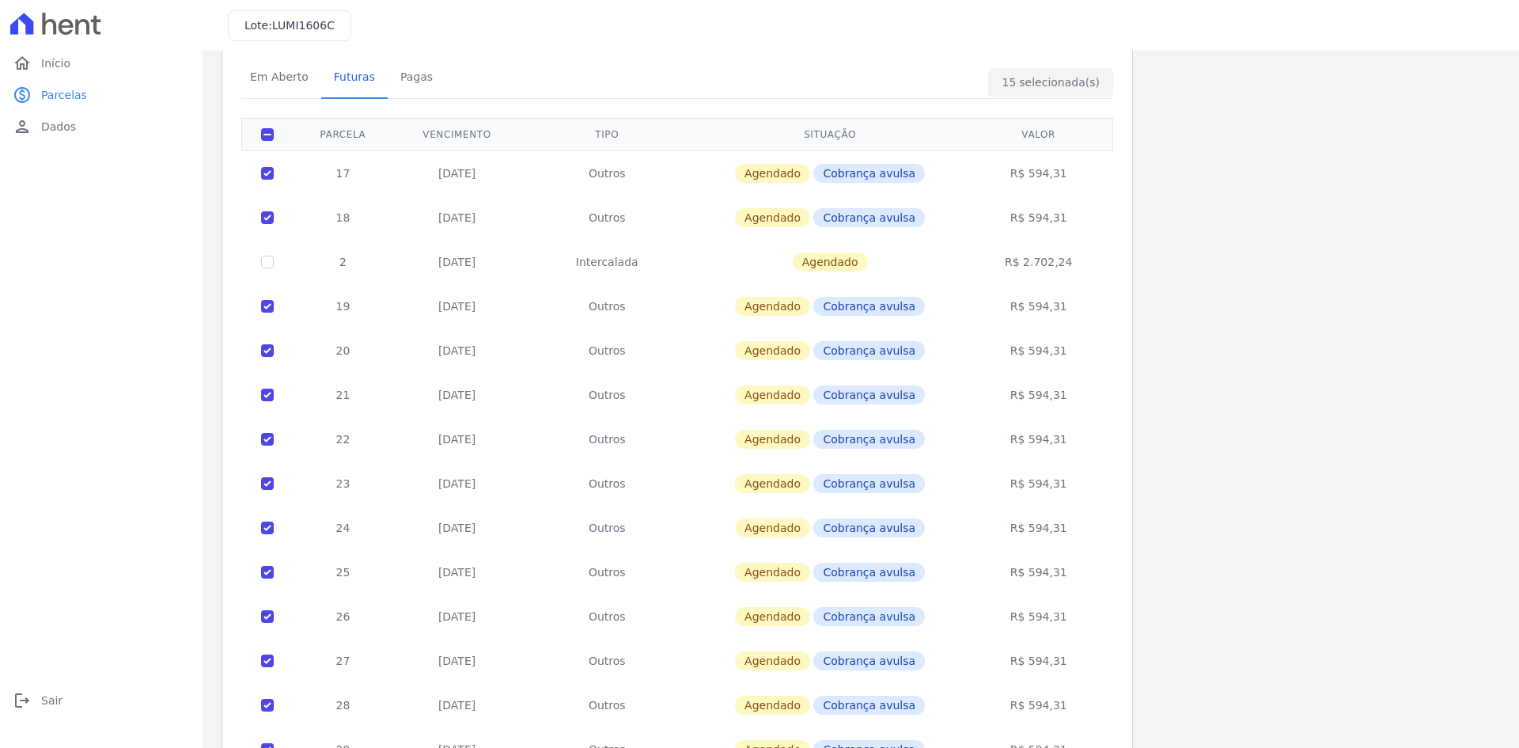
scroll to position [0, 0]
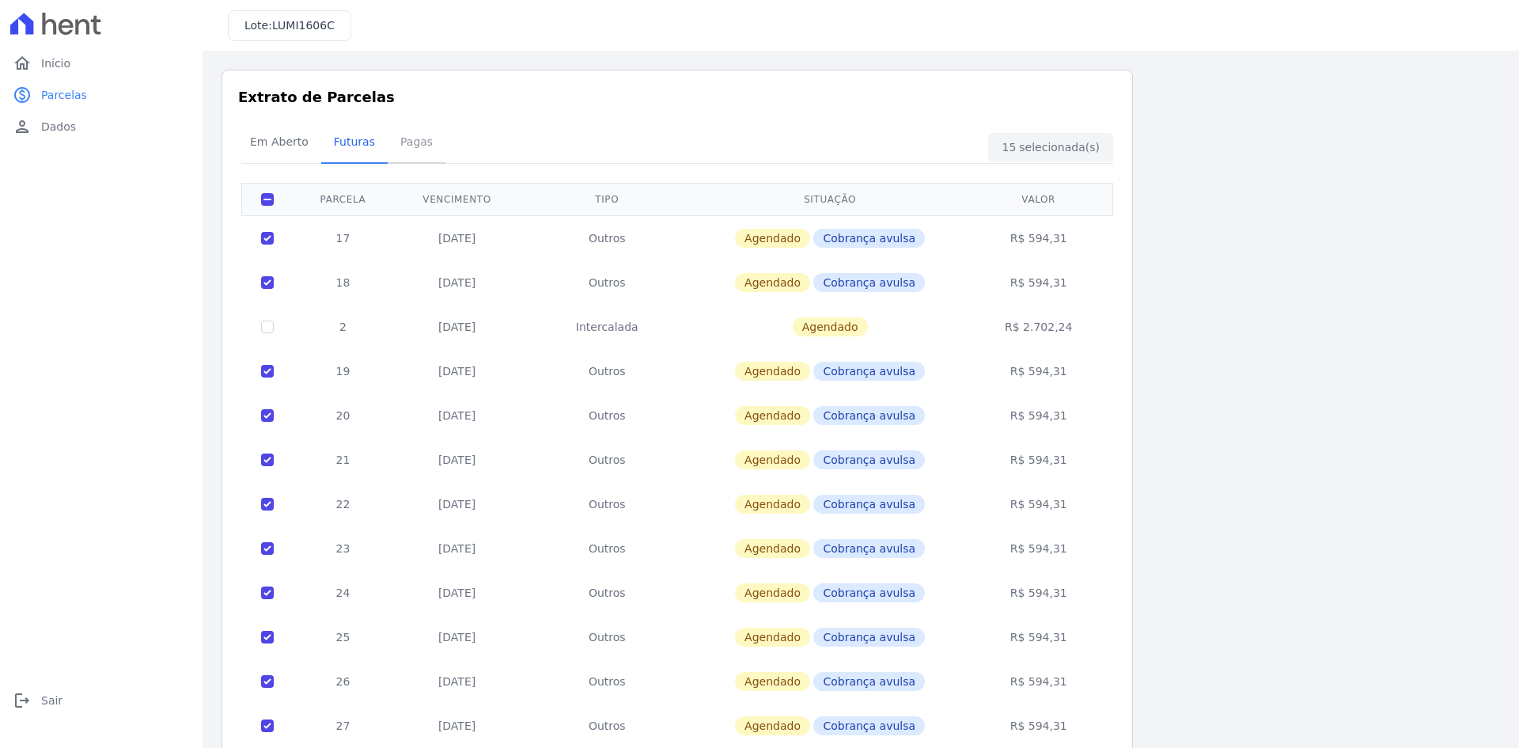
click at [411, 143] on span "Pagas" at bounding box center [416, 142] width 51 height 32
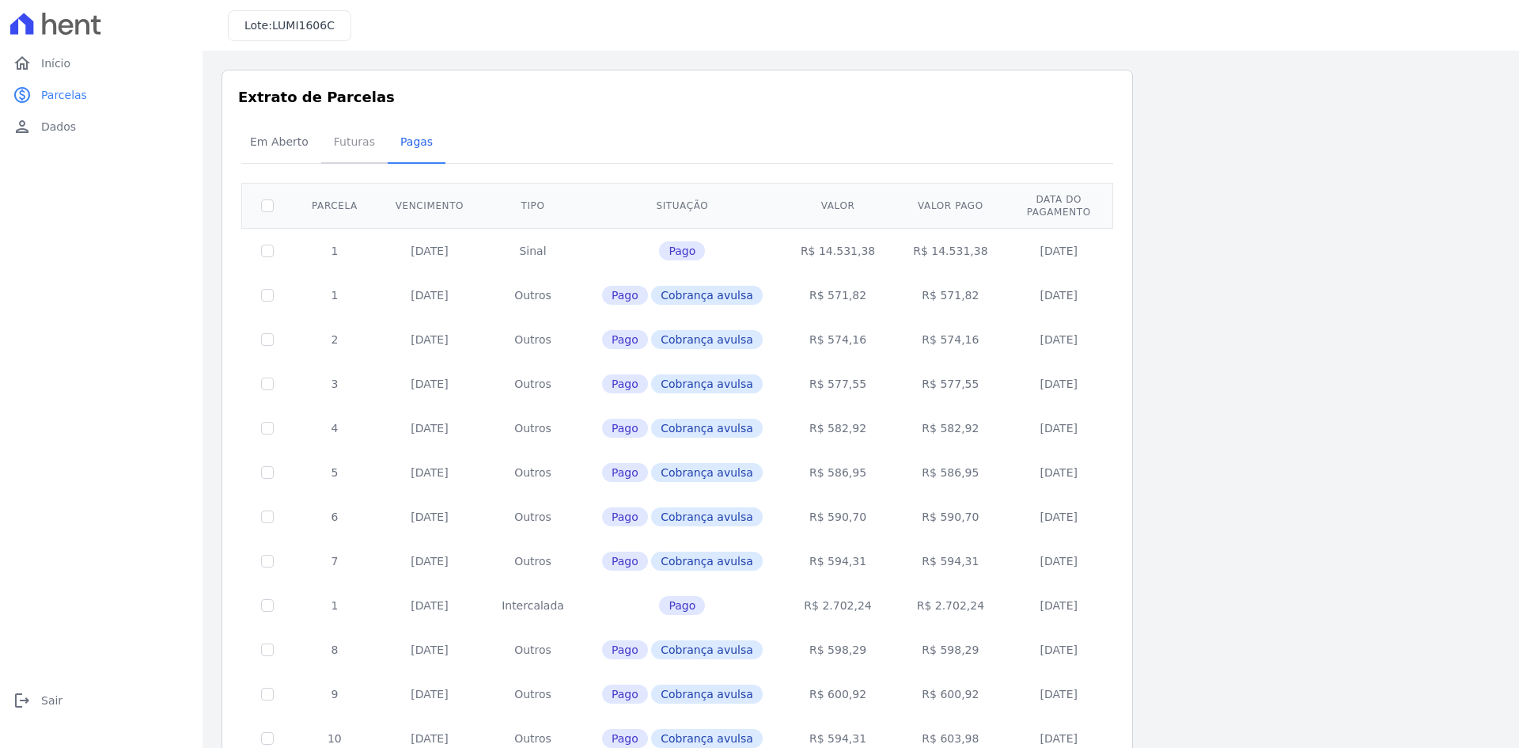
click at [339, 149] on span "Futuras" at bounding box center [354, 142] width 60 height 32
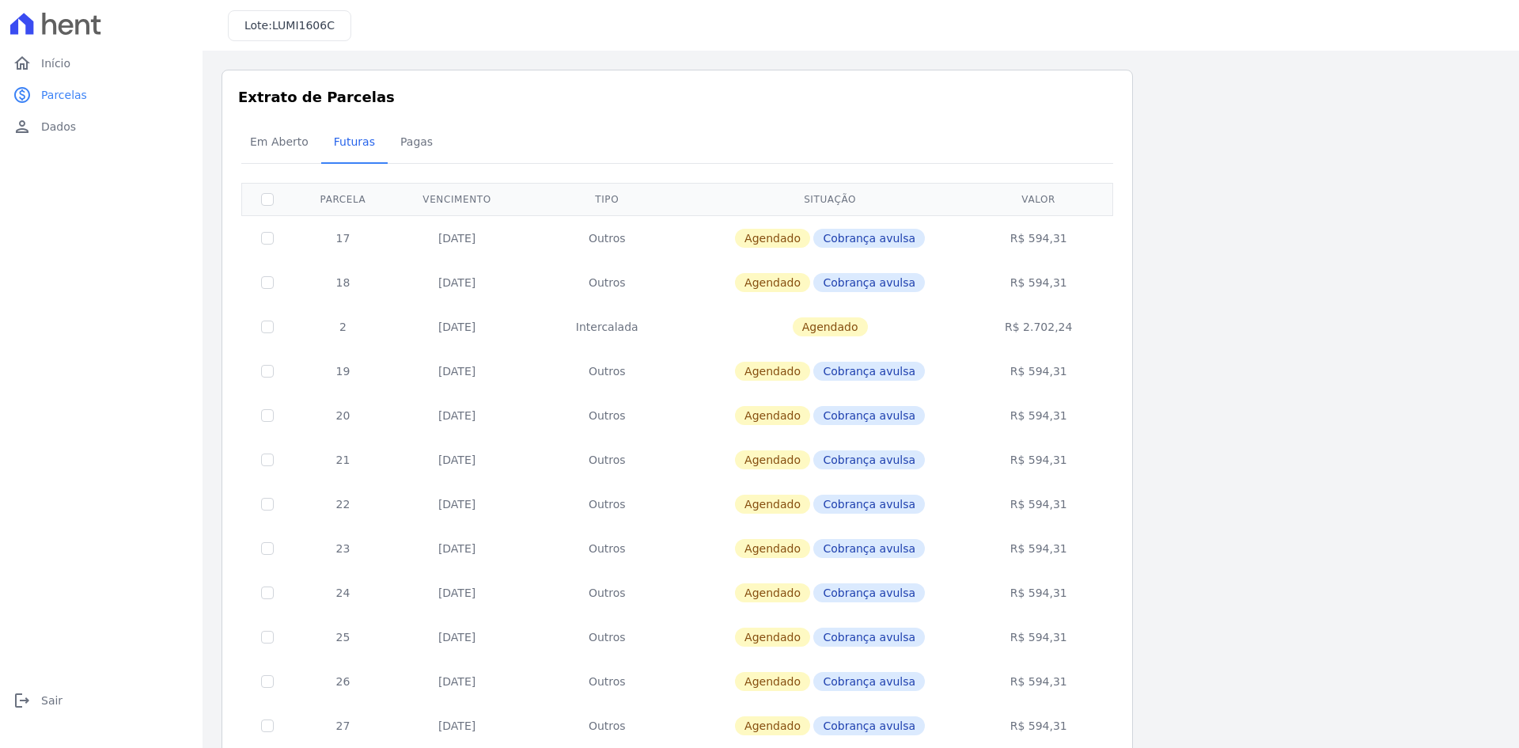
drag, startPoint x: 1039, startPoint y: 323, endPoint x: 1094, endPoint y: 336, distance: 57.0
click at [1094, 336] on td "R$ 2.702,24" at bounding box center [1039, 327] width 144 height 44
drag, startPoint x: 1070, startPoint y: 342, endPoint x: 1096, endPoint y: 343, distance: 26.1
click at [1096, 343] on td "R$ 2.702,24" at bounding box center [1039, 327] width 144 height 44
click at [263, 150] on span "Em Aberto" at bounding box center [280, 142] width 78 height 32
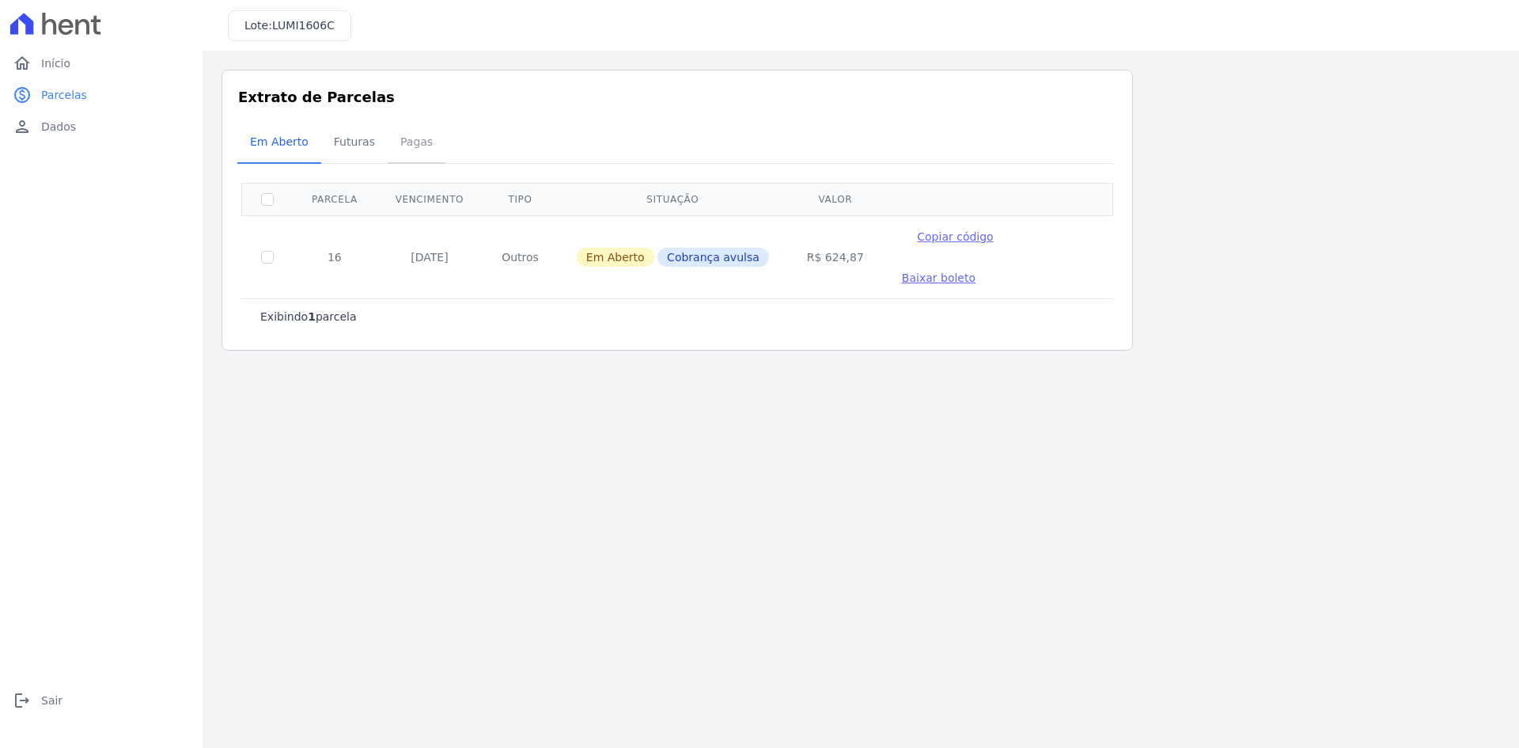
click at [419, 150] on span "Pagas" at bounding box center [416, 142] width 51 height 32
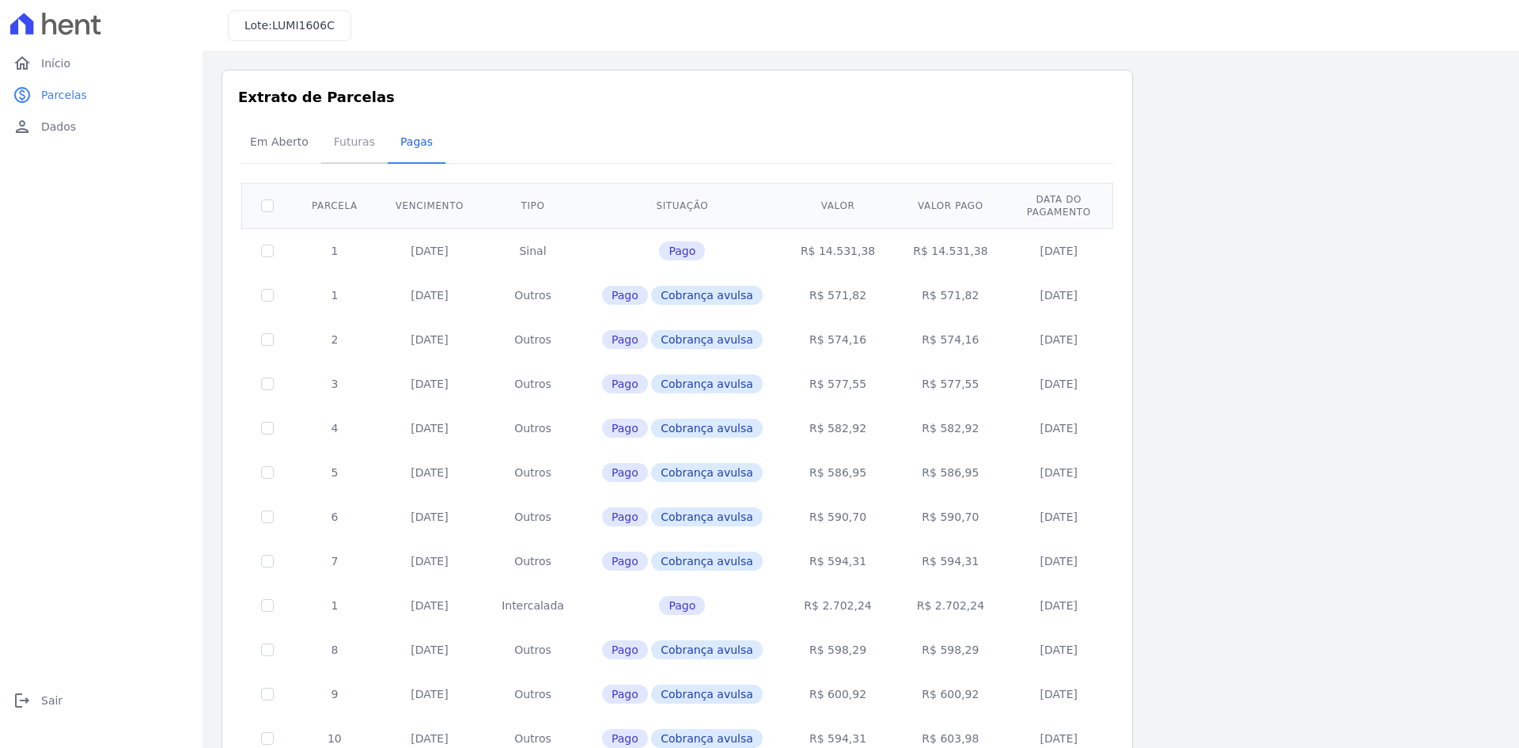
click at [347, 155] on span "Futuras" at bounding box center [354, 142] width 60 height 32
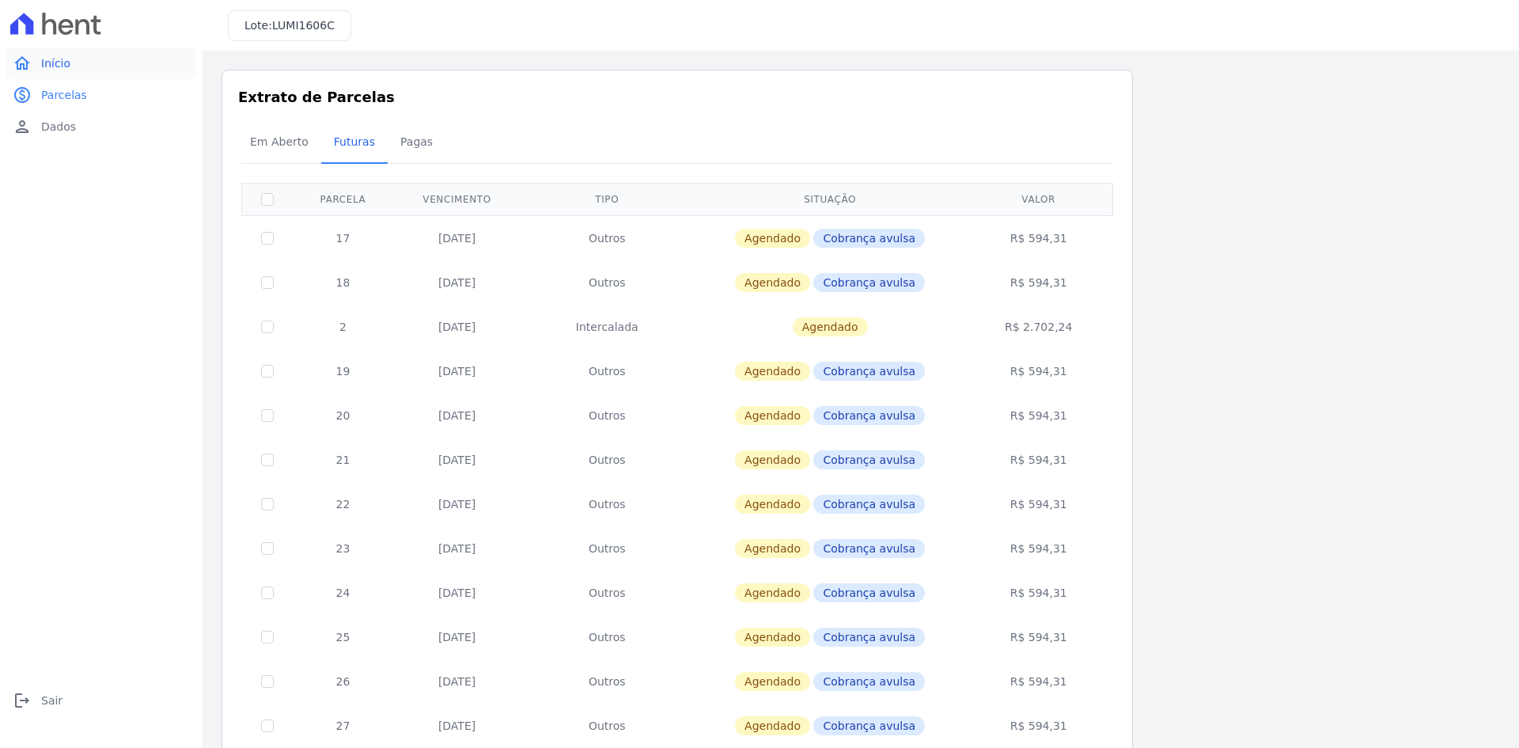
click at [67, 59] on span "Início" at bounding box center [55, 63] width 29 height 16
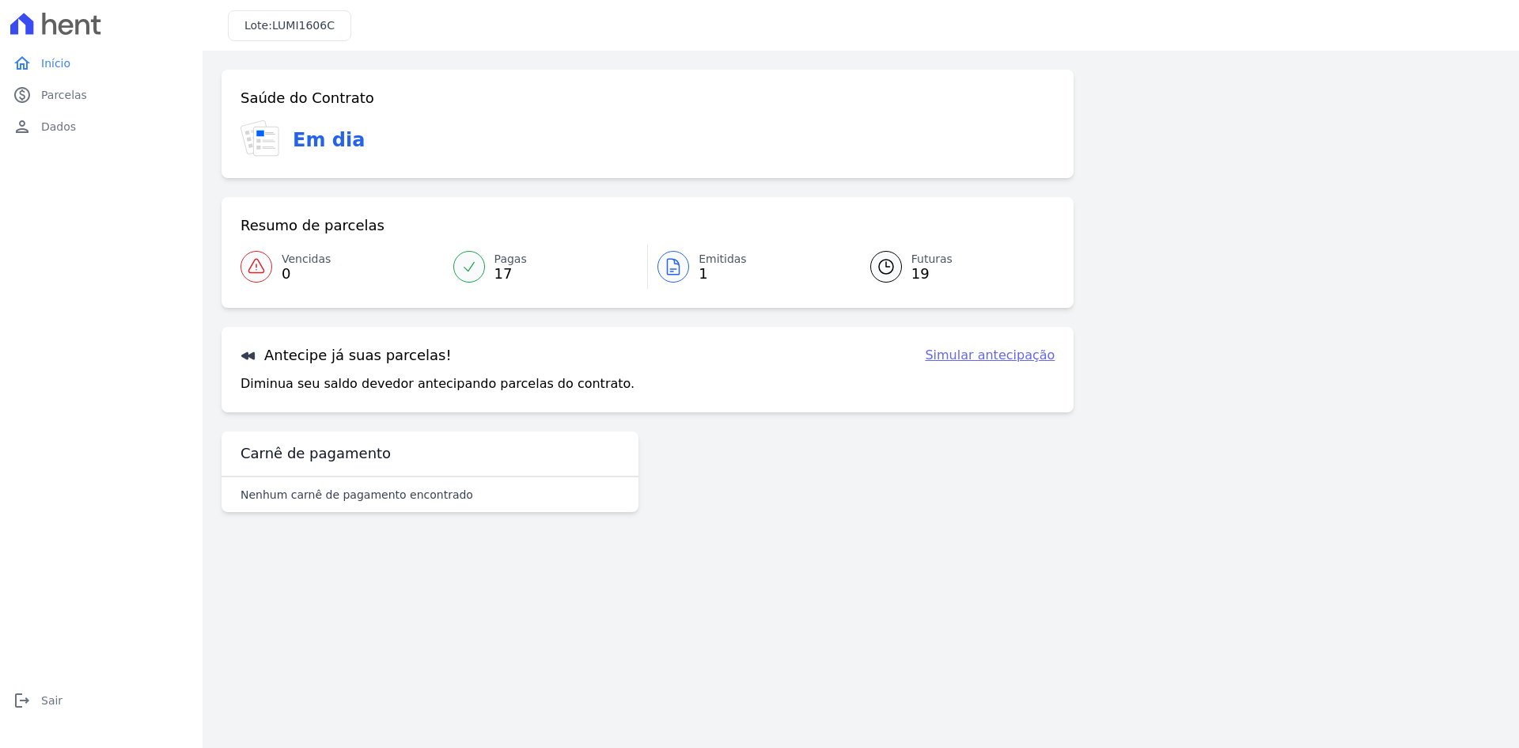
click at [973, 355] on link "Simular antecipação" at bounding box center [990, 355] width 130 height 19
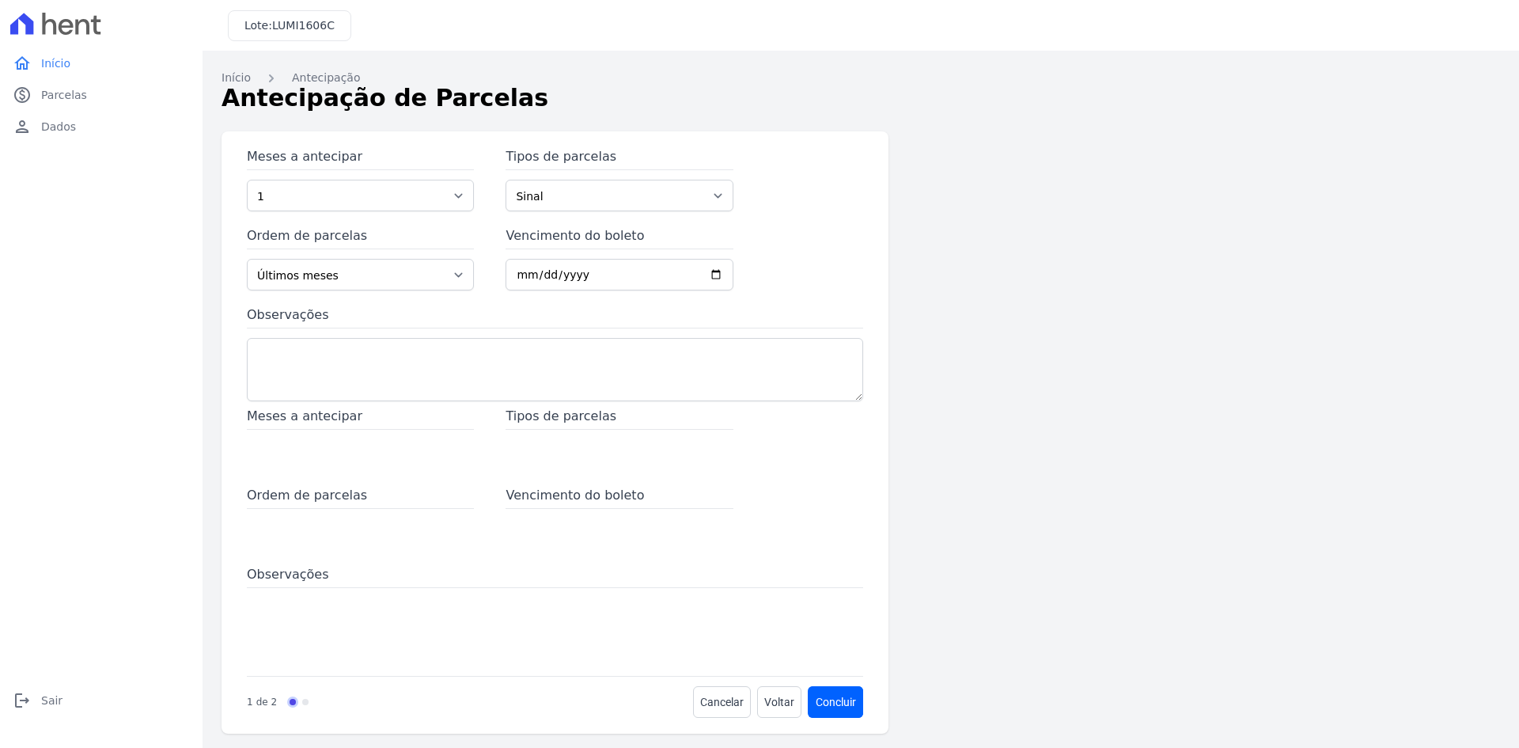
scroll to position [5, 0]
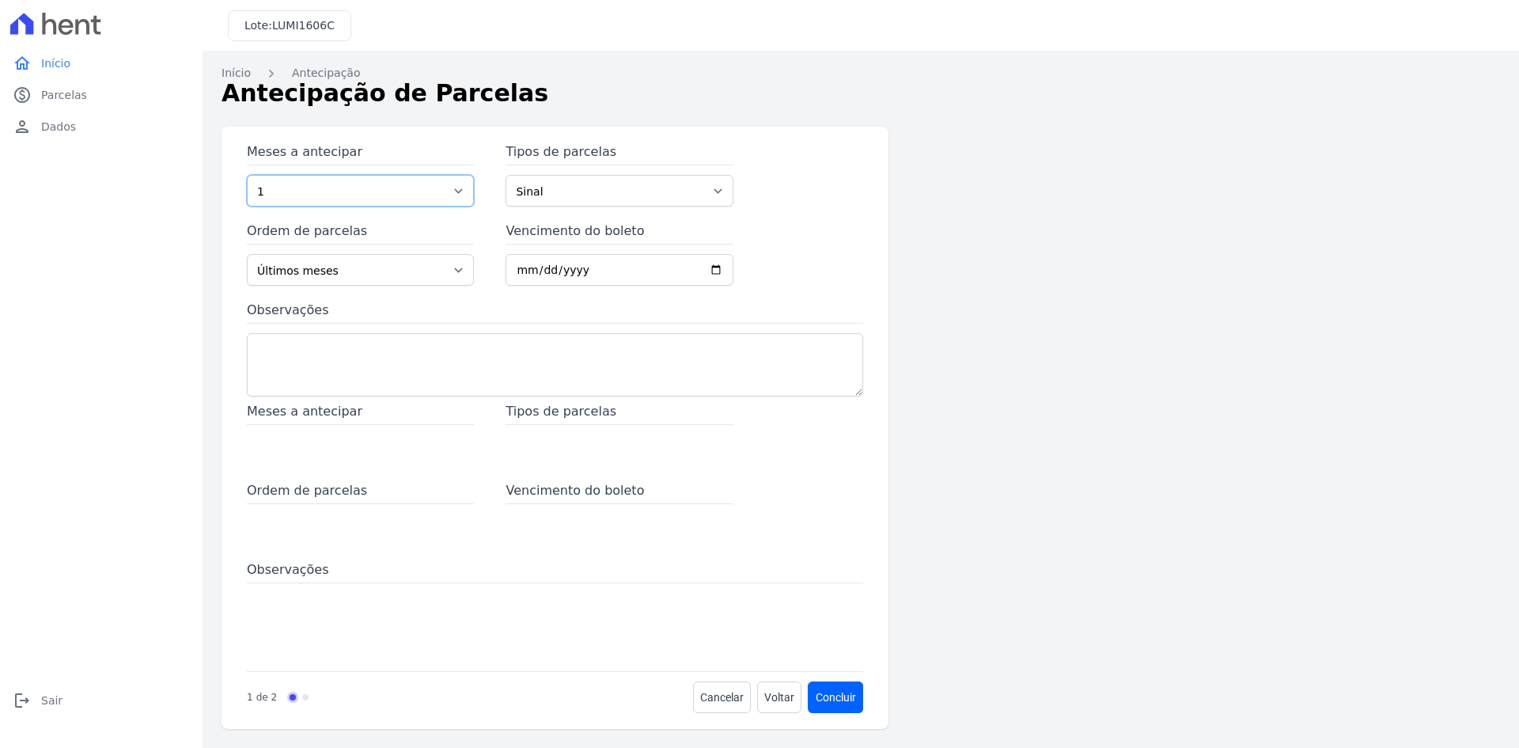
click at [382, 203] on select "1 2 3 4 5 6 7 8 9 10 11 12 13 14 15 16 17 18 19 20 21 22 23 24 25 26 27 28 29 3…" at bounding box center [360, 191] width 227 height 32
click at [602, 195] on select "Sinal Parcela Normal Intercalada Outros Financiamento CEF" at bounding box center [619, 191] width 227 height 32
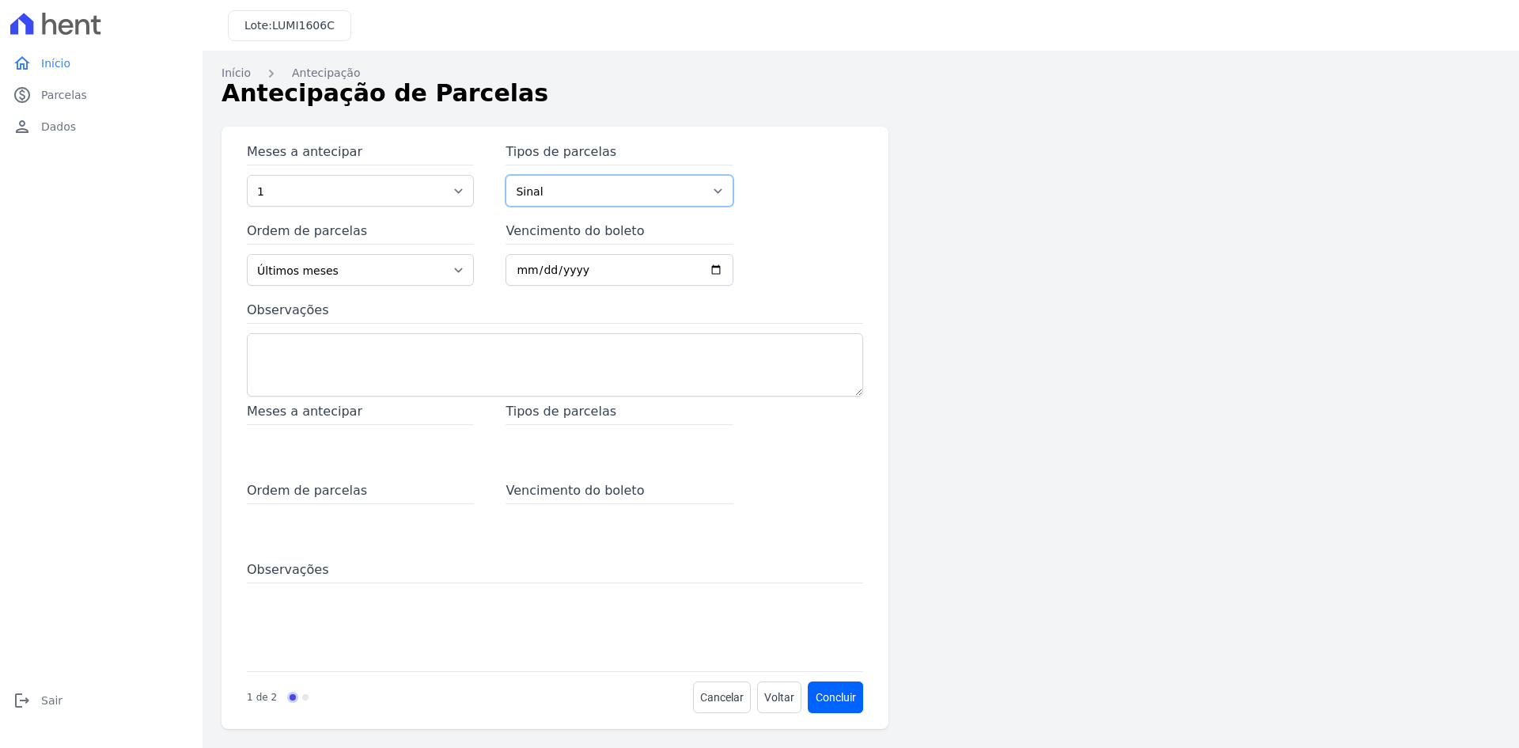
click at [602, 195] on select "Sinal Parcela Normal Intercalada Outros Financiamento CEF" at bounding box center [619, 191] width 227 height 32
click at [421, 279] on select "Últimos meses Primeiros meses" at bounding box center [360, 270] width 227 height 32
drag, startPoint x: 421, startPoint y: 279, endPoint x: 436, endPoint y: 280, distance: 15.1
click at [421, 279] on select "Últimos meses Primeiros meses" at bounding box center [360, 270] width 227 height 32
click at [560, 276] on input "Vencimento do boleto" at bounding box center [619, 270] width 227 height 32
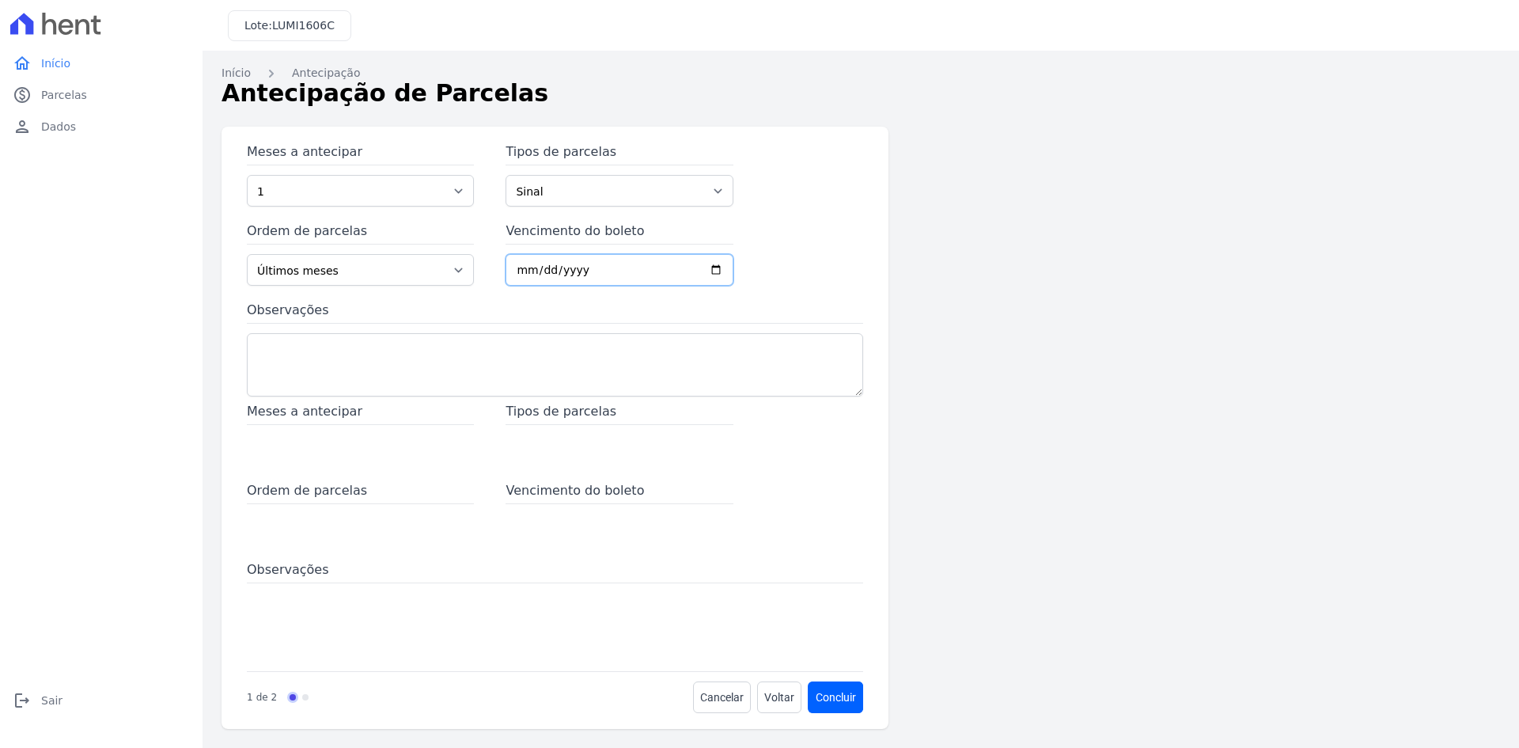
click at [560, 276] on input "Vencimento do boleto" at bounding box center [619, 270] width 227 height 32
click at [825, 298] on div "Meses a antecipar 1 2 3 4 5 6 7 8 9 10 11 12 13 14 15 16 17 18 19 20 21 22 23 2…" at bounding box center [555, 272] width 616 height 260
click at [392, 355] on textarea "Observações" at bounding box center [555, 364] width 616 height 63
click at [289, 445] on div "Meses a antecipar" at bounding box center [360, 433] width 227 height 63
click at [361, 186] on select "1 2 3 4 5 6 7 8 9 10 11 12 13 14 15 16 17 18 19 20 21 22 23 24 25 26 27 28 29 3…" at bounding box center [360, 191] width 227 height 32
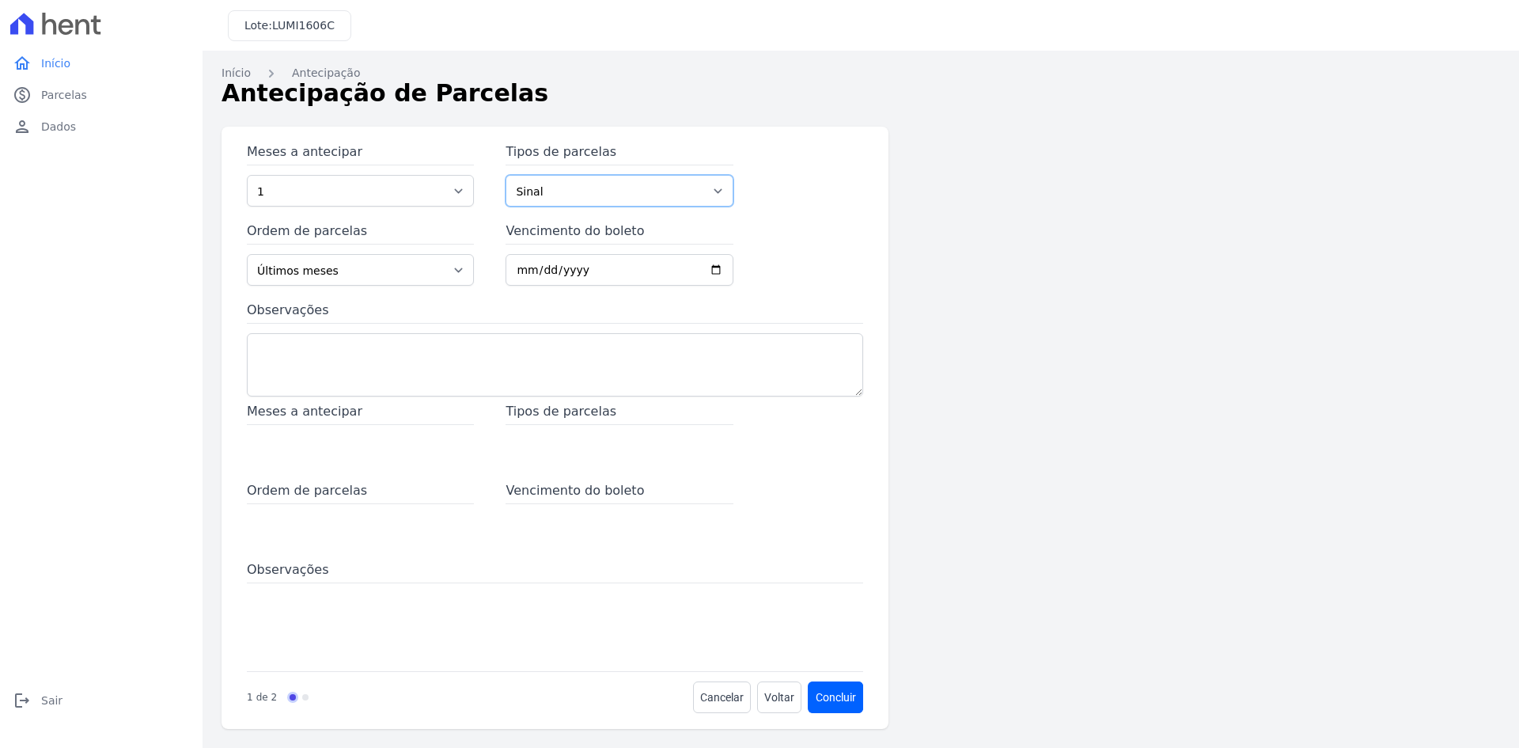
click at [574, 188] on select "Sinal Parcela Normal Intercalada Outros Financiamento CEF" at bounding box center [619, 191] width 227 height 32
click at [506, 175] on select "Sinal Parcela Normal Intercalada Outros Financiamento CEF" at bounding box center [619, 191] width 227 height 32
click at [603, 194] on select "Sinal Parcela Normal Intercalada Outros Financiamento CEF" at bounding box center [619, 191] width 227 height 32
select select "others"
click at [506, 175] on select "Sinal Parcela Normal Intercalada Outros Financiamento CEF" at bounding box center [619, 191] width 227 height 32
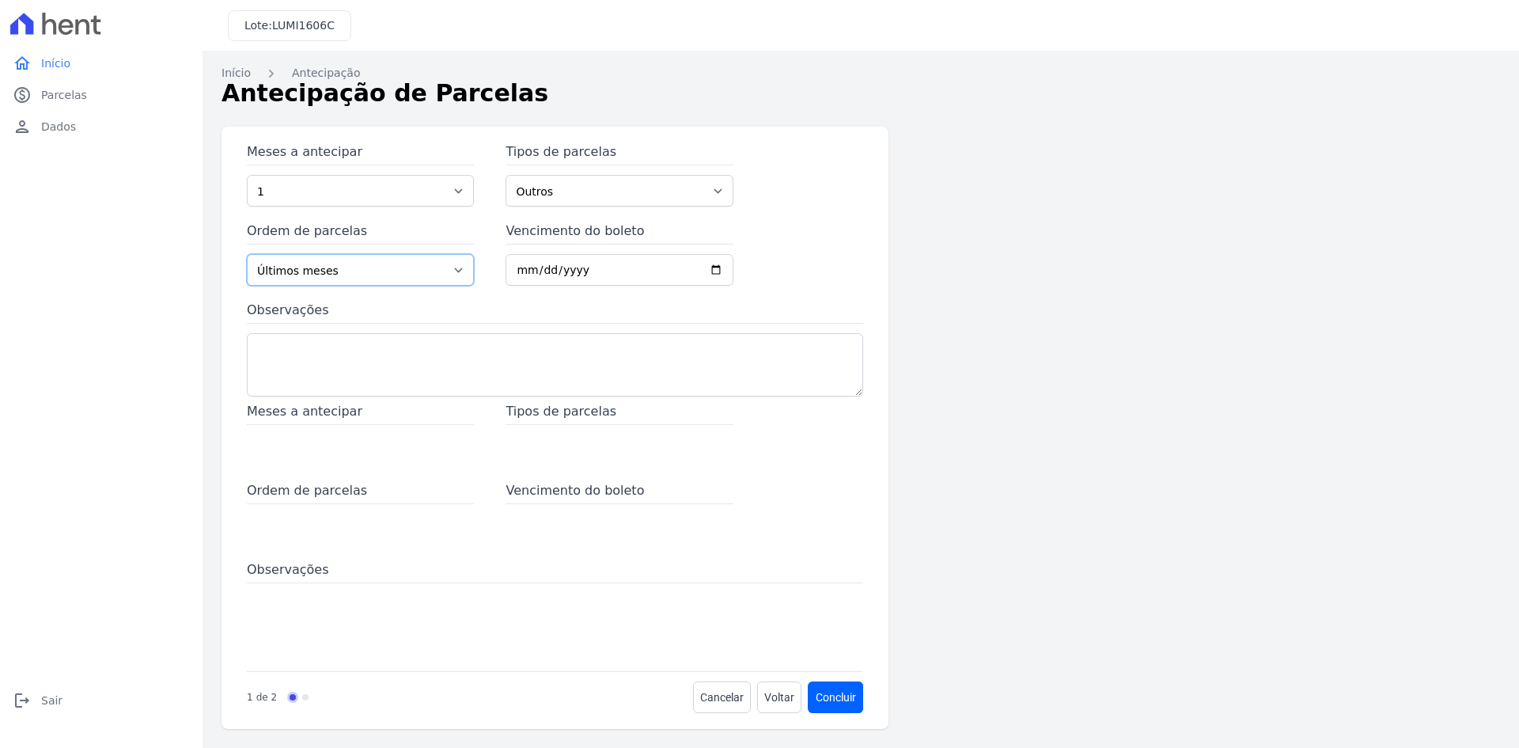
click at [409, 273] on select "Últimos meses Primeiros meses" at bounding box center [360, 270] width 227 height 32
click at [247, 254] on select "Últimos meses Primeiros meses" at bounding box center [360, 270] width 227 height 32
click at [607, 267] on input "Vencimento do boleto" at bounding box center [619, 270] width 227 height 32
click at [341, 182] on select "1 2 3 4 5 6 7 8 9 10 11 12 13 14 15 16 17 18 19 20 21 22 23 24 25 26 27 28 29 3…" at bounding box center [360, 191] width 227 height 32
click at [247, 175] on select "1 2 3 4 5 6 7 8 9 10 11 12 13 14 15 16 17 18 19 20 21 22 23 24 25 26 27 28 29 3…" at bounding box center [360, 191] width 227 height 32
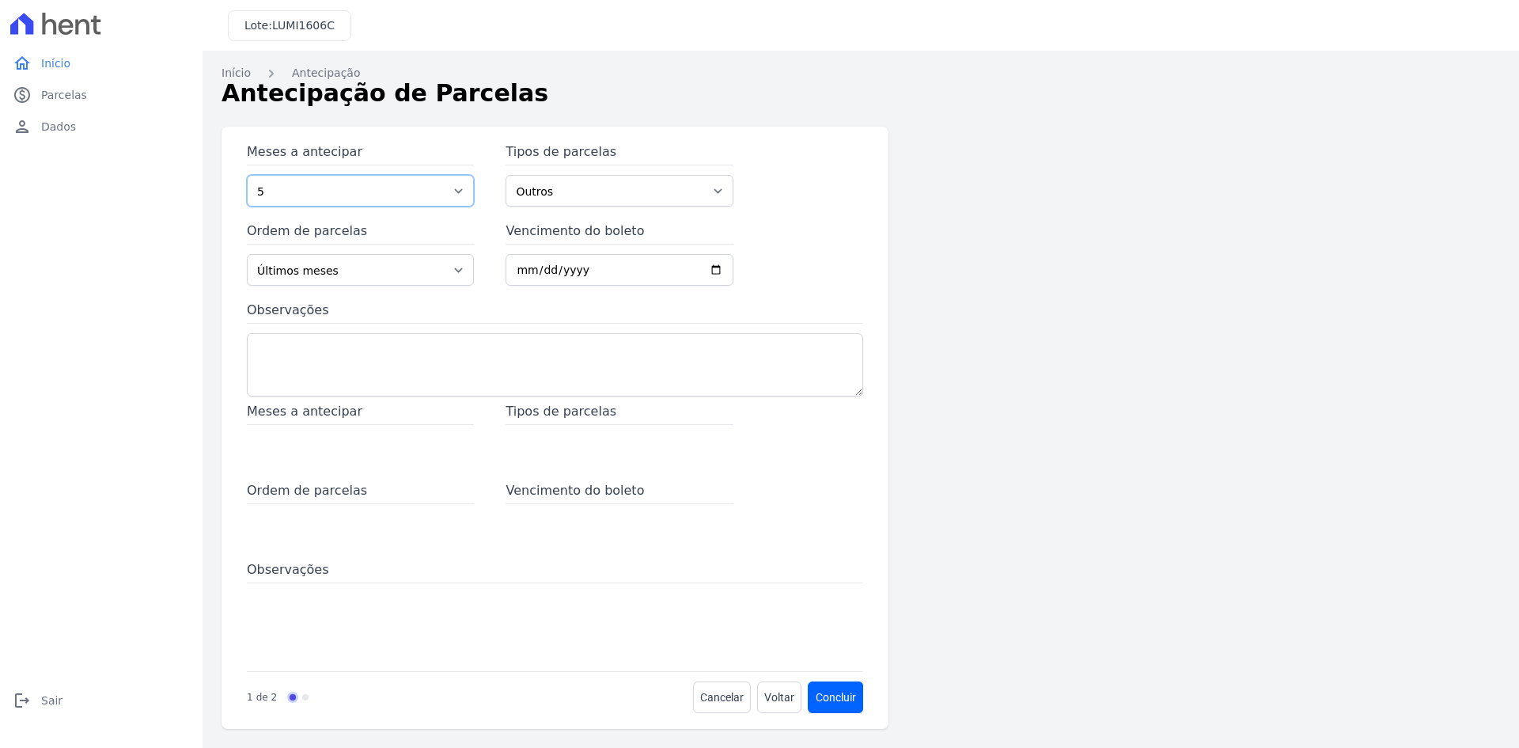
click at [412, 198] on select "1 2 3 4 5 6 7 8 9 10 11 12 13 14 15 16 17 18 19 20 21 22 23 24 25 26 27 28 29 3…" at bounding box center [360, 191] width 227 height 32
select select "15"
click at [247, 175] on select "1 2 3 4 5 6 7 8 9 10 11 12 13 14 15 16 17 18 19 20 21 22 23 24 25 26 27 28 29 3…" at bounding box center [360, 191] width 227 height 32
click at [588, 272] on input "Vencimento do boleto" at bounding box center [619, 270] width 227 height 32
type input "[DATE]"
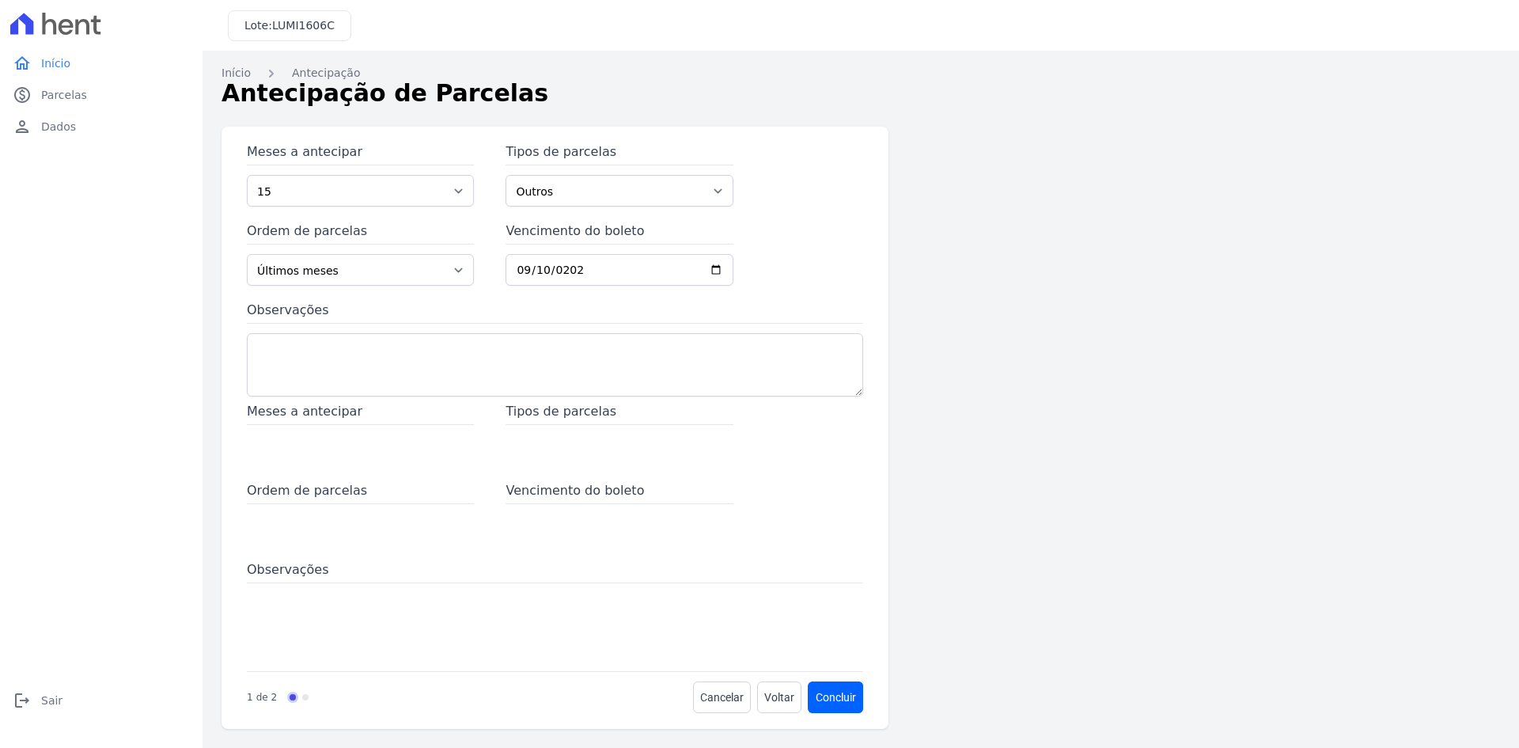
click at [751, 290] on div "Meses a antecipar 1 2 3 4 5 6 7 8 9 10 11 12 13 14 15 16 17 18 19 20 21 22 23 2…" at bounding box center [555, 272] width 616 height 260
click at [822, 698] on button "Concluir" at bounding box center [836, 697] width 55 height 32
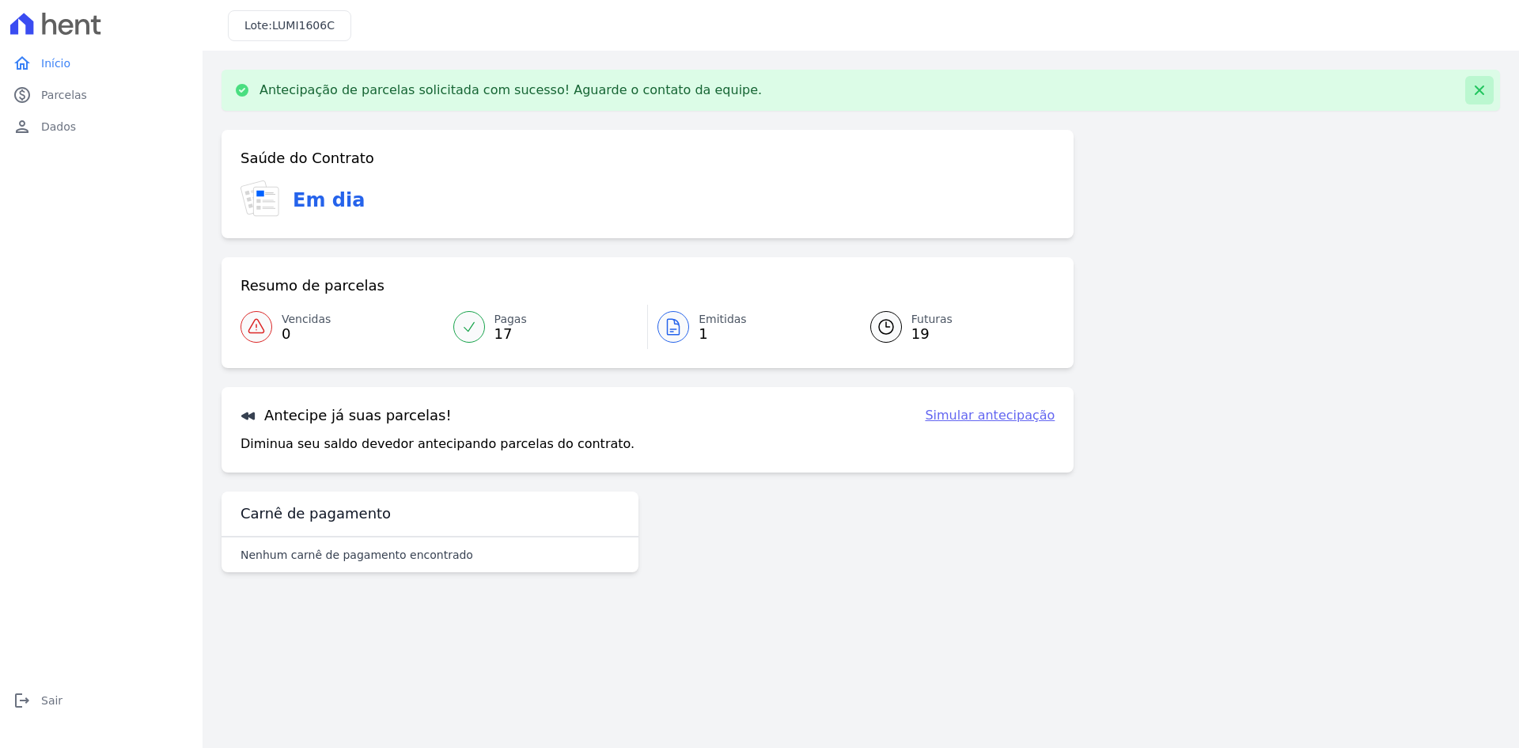
click at [1474, 91] on icon at bounding box center [1480, 90] width 16 height 16
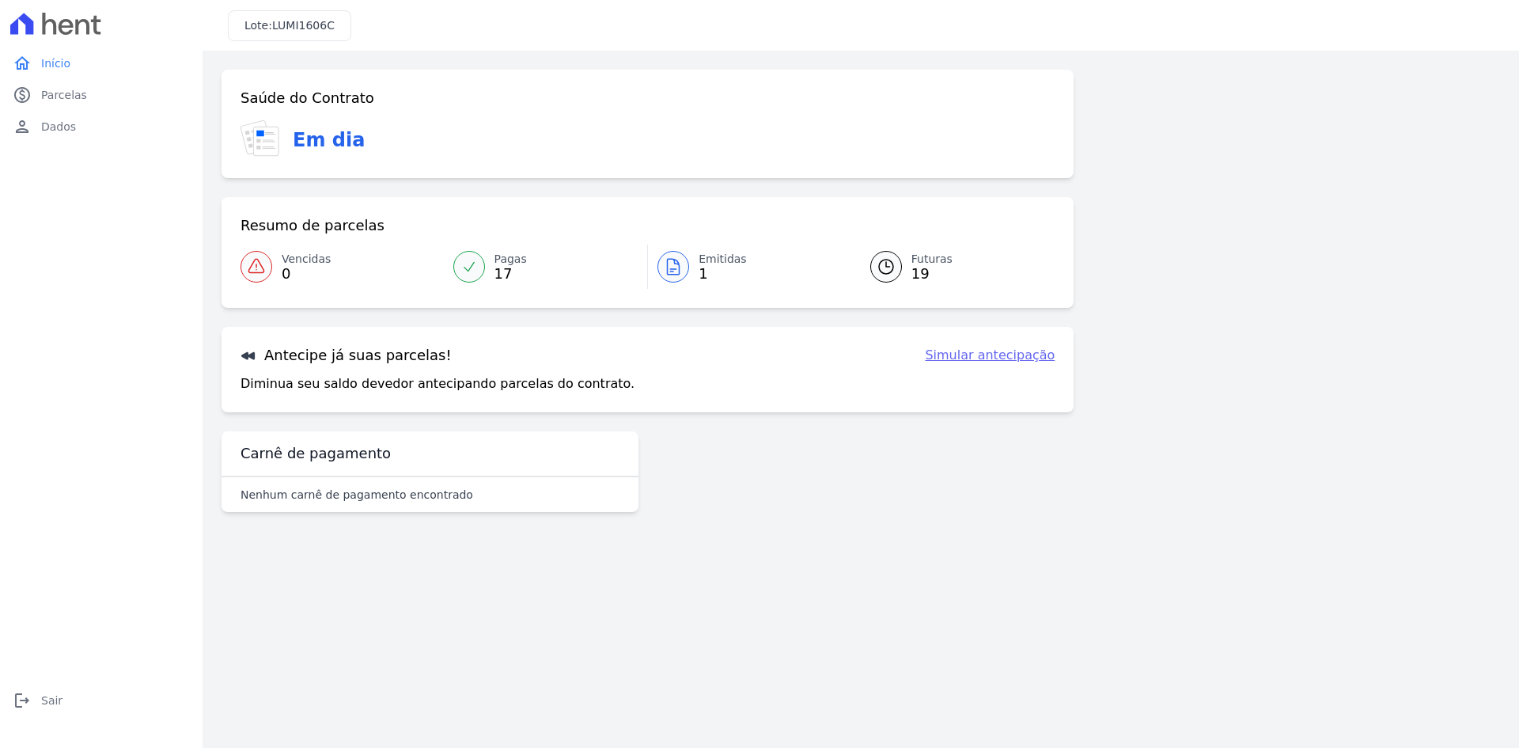
click at [690, 259] on link "Emitidas 1" at bounding box center [749, 267] width 203 height 44
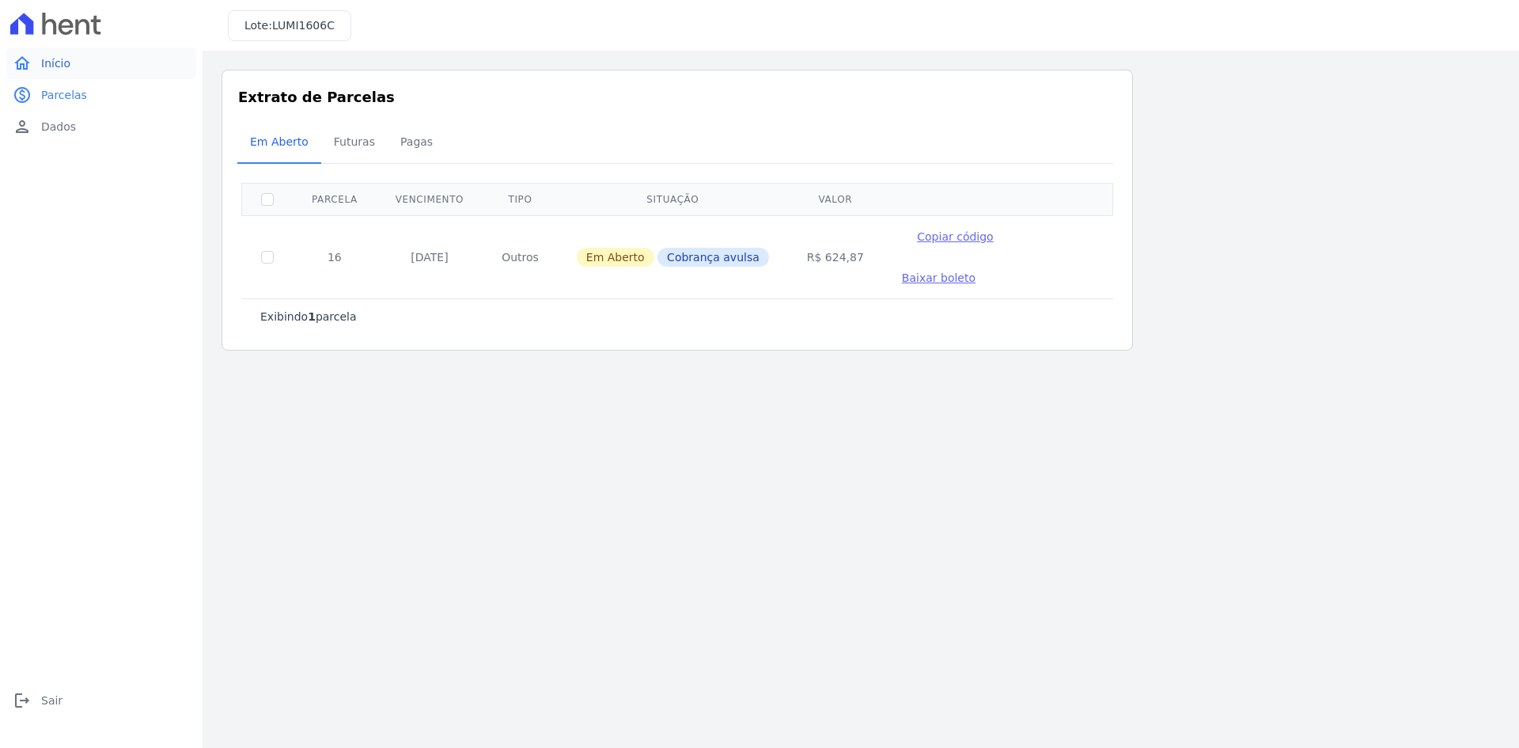
click at [78, 70] on link "home Início" at bounding box center [101, 63] width 190 height 32
